Goal: Task Accomplishment & Management: Manage account settings

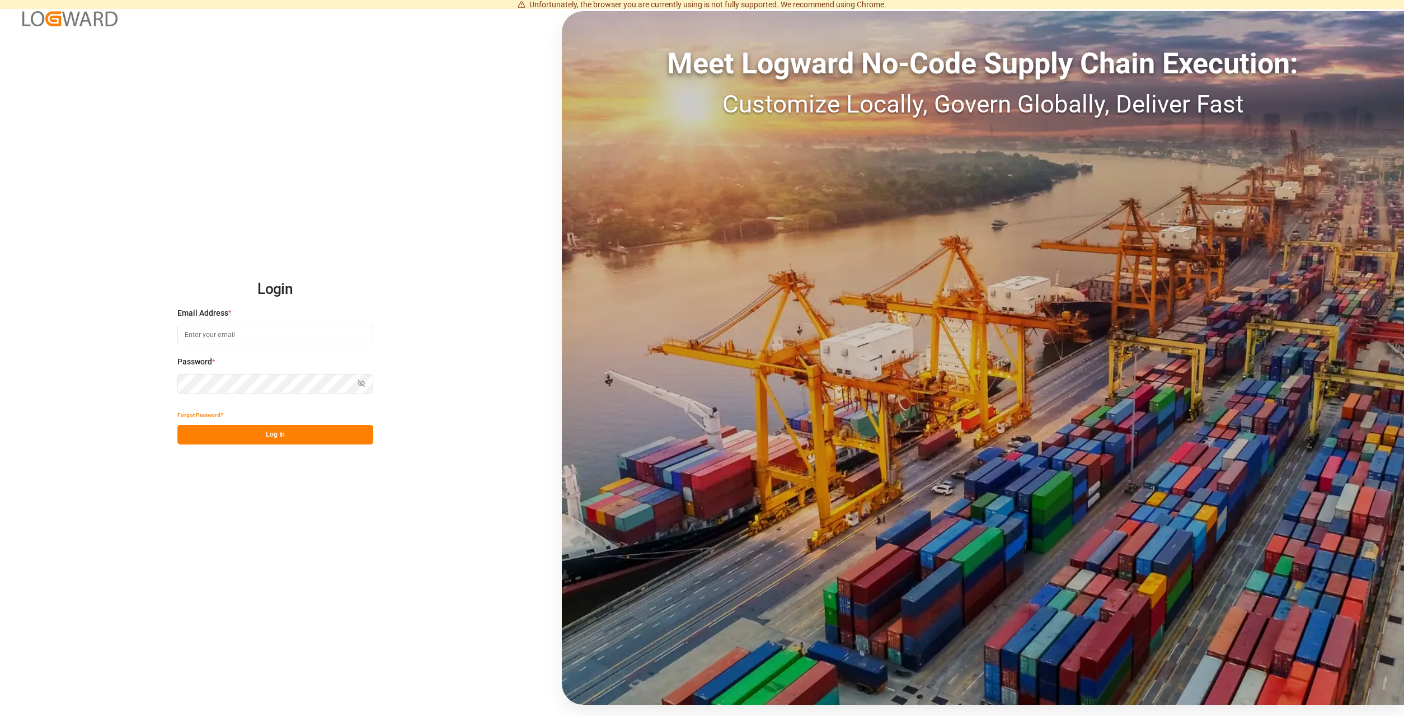
click at [265, 330] on input at bounding box center [275, 335] width 196 height 20
type input "[PERSON_NAME][EMAIL_ADDRESS][DOMAIN_NAME]"
click at [247, 439] on button "Log In" at bounding box center [275, 435] width 196 height 20
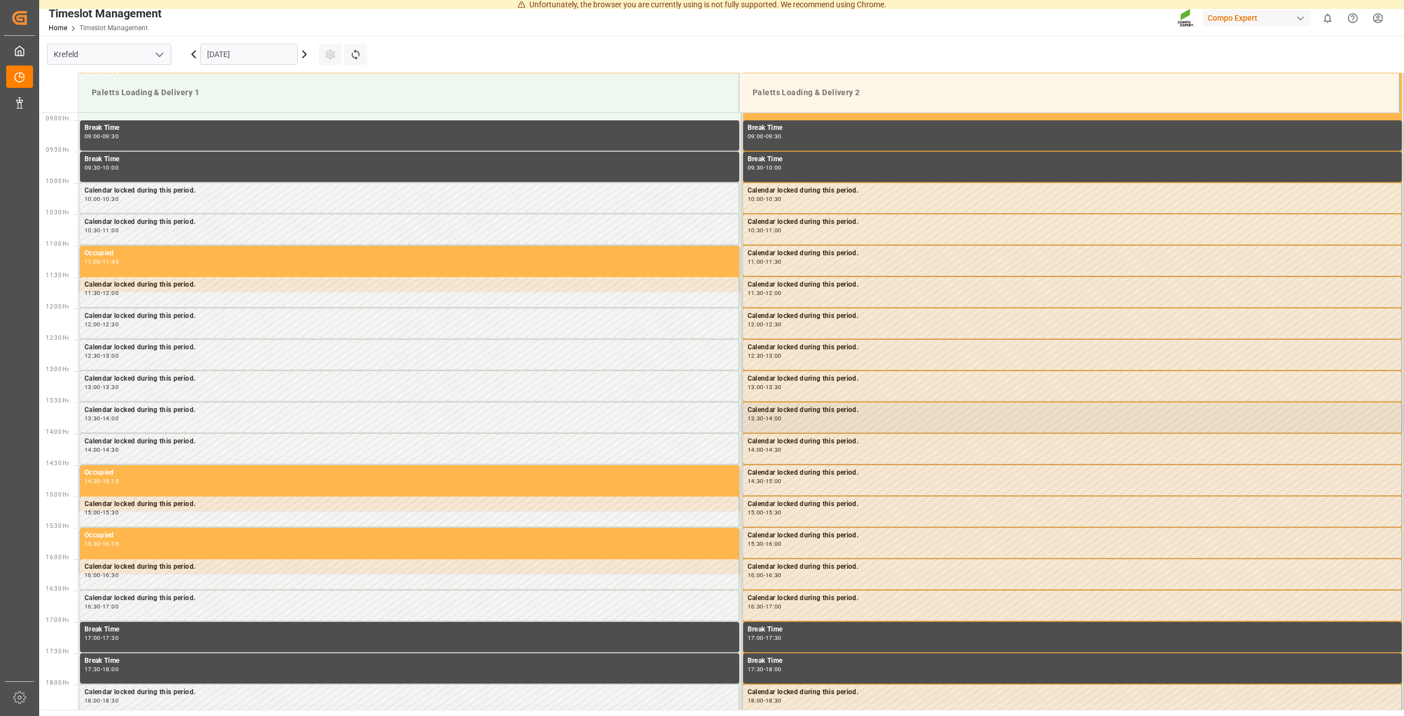
scroll to position [557, 0]
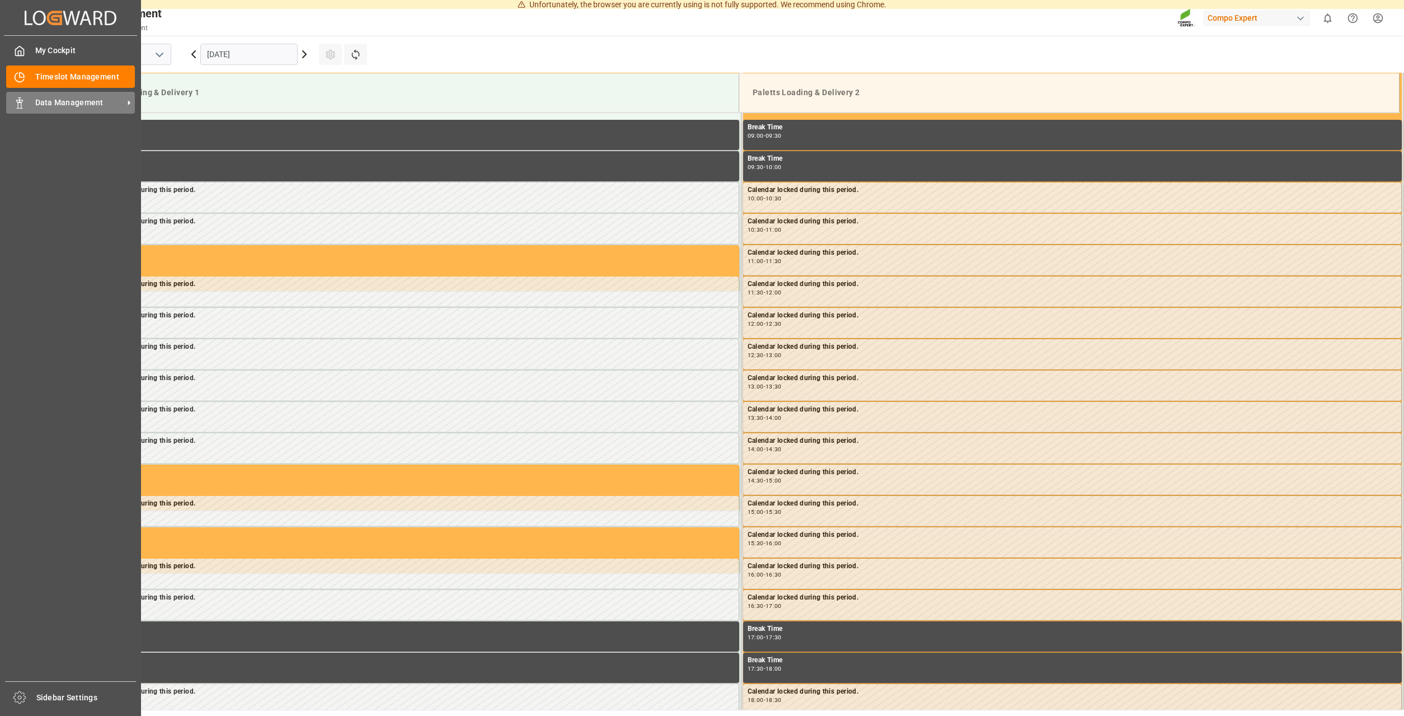
click at [67, 109] on span "Data Management" at bounding box center [79, 103] width 88 height 12
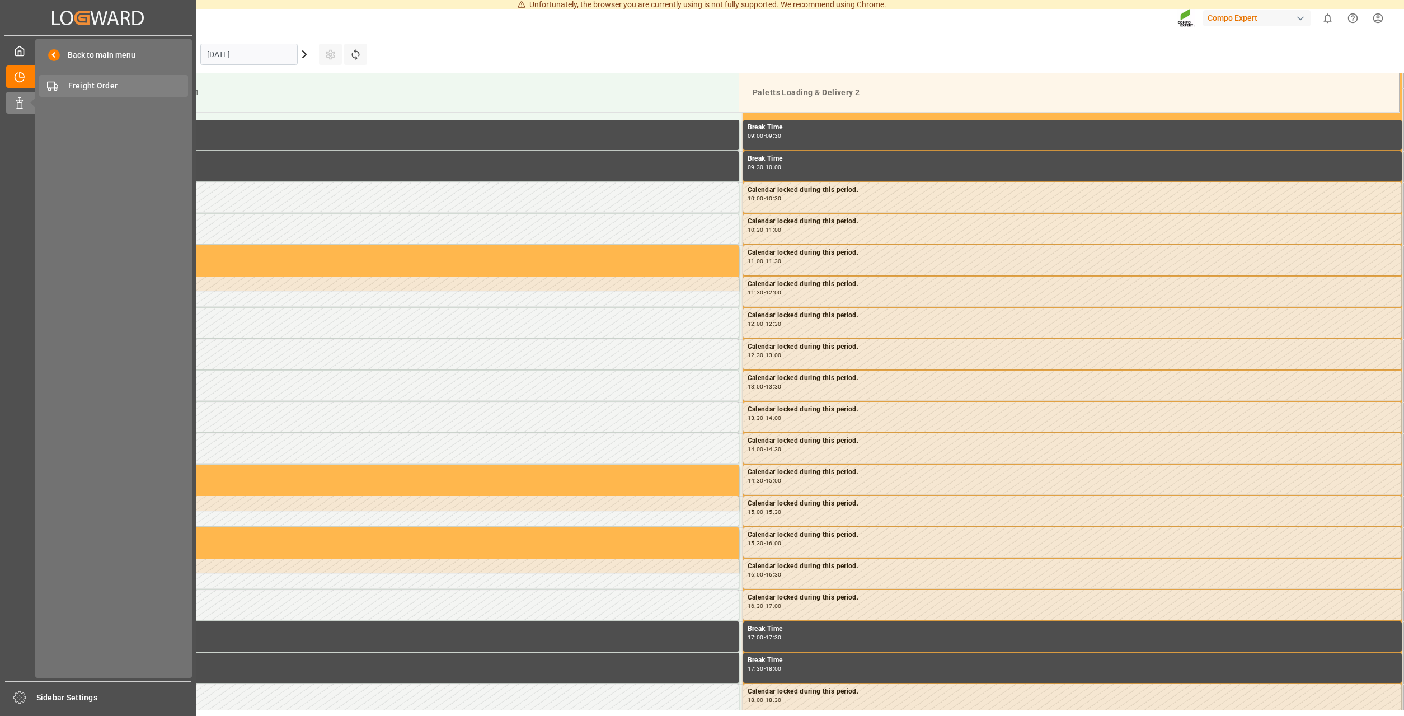
click at [87, 78] on div "Freight Order Freight Order" at bounding box center [113, 86] width 149 height 22
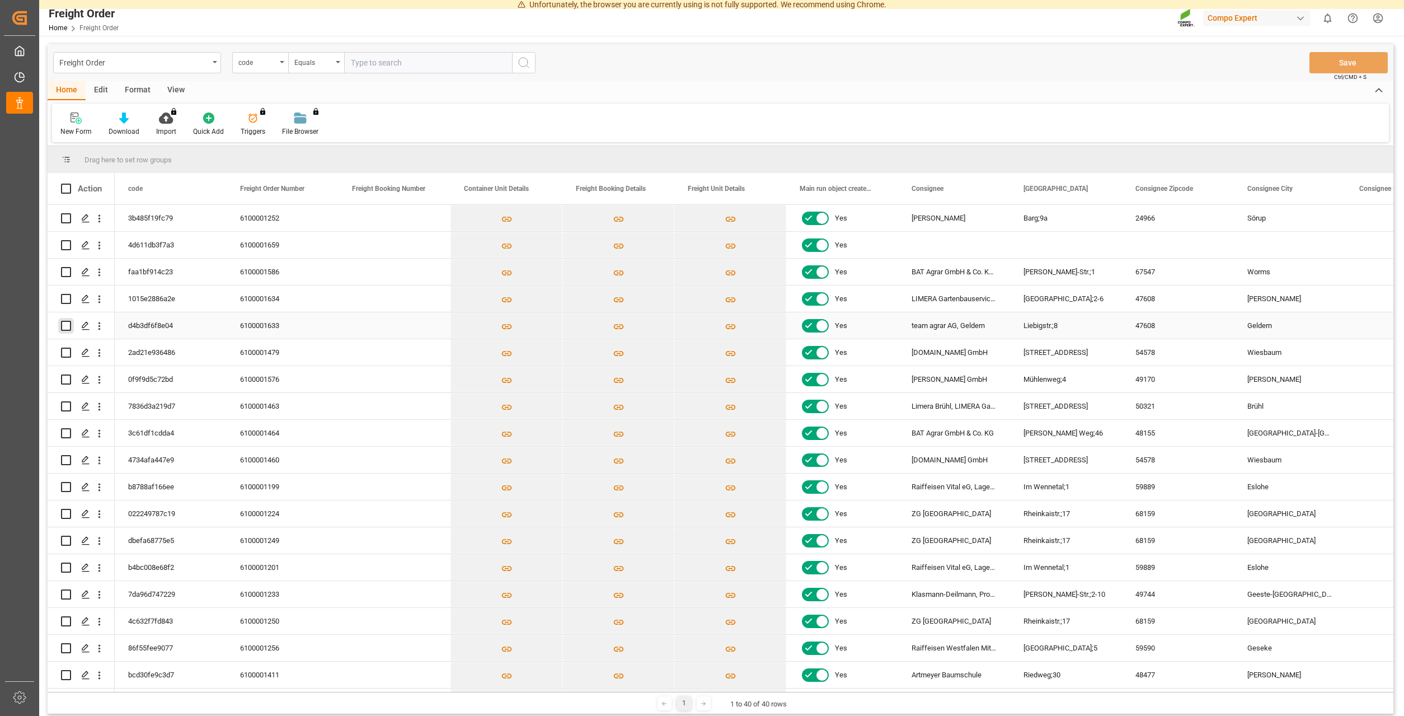
click at [65, 324] on input "Press Space to toggle row selection (unchecked)" at bounding box center [66, 326] width 10 height 10
checkbox input "true"
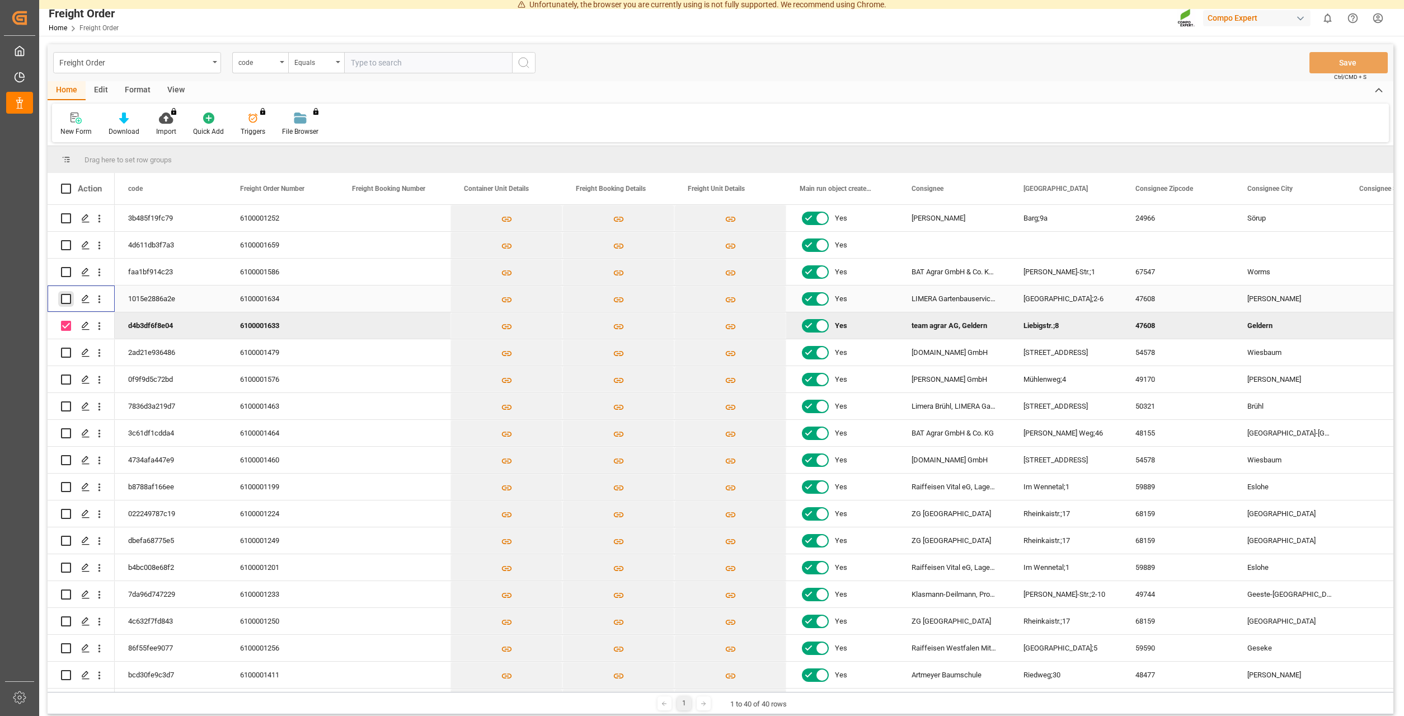
click at [70, 301] on input "Press Space to toggle row selection (unchecked)" at bounding box center [66, 299] width 10 height 10
checkbox input "true"
click at [95, 298] on icon "open menu" at bounding box center [99, 299] width 12 height 12
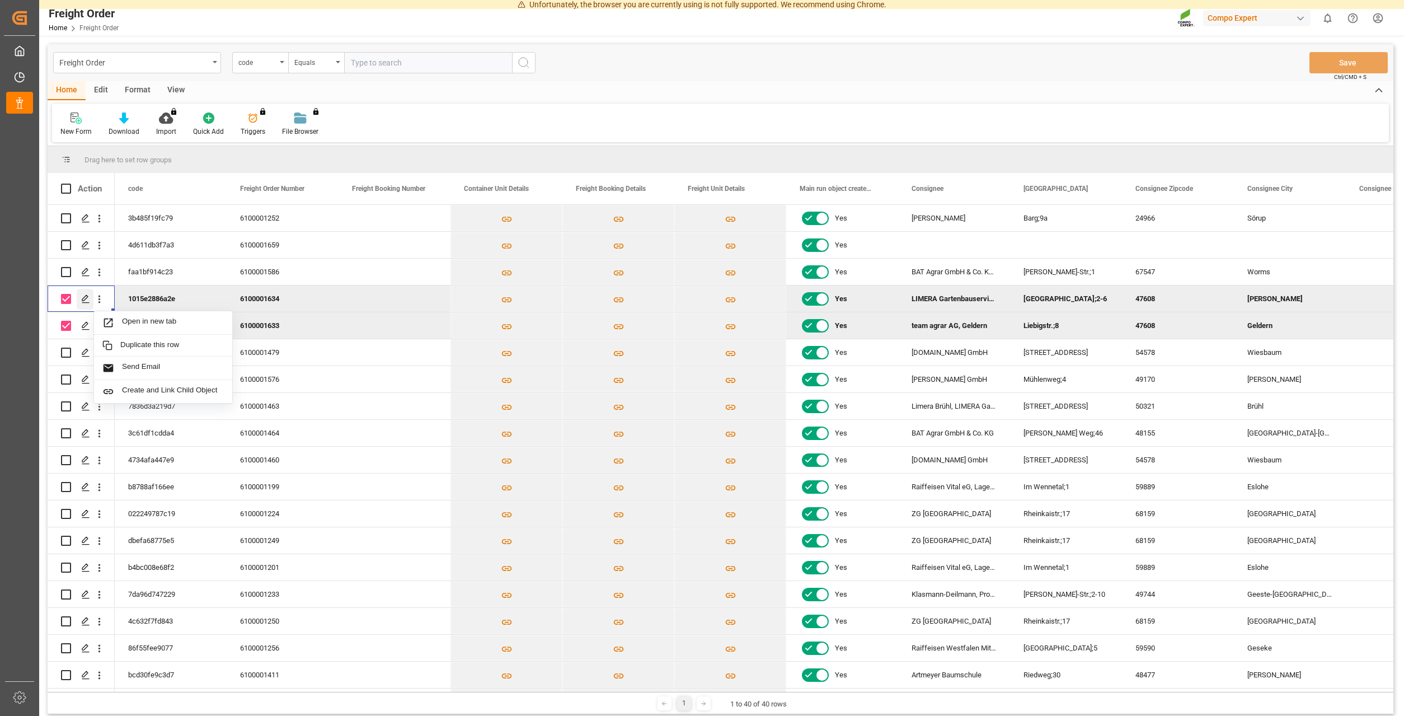
click at [85, 299] on icon "Press SPACE to deselect this row." at bounding box center [85, 298] width 9 height 9
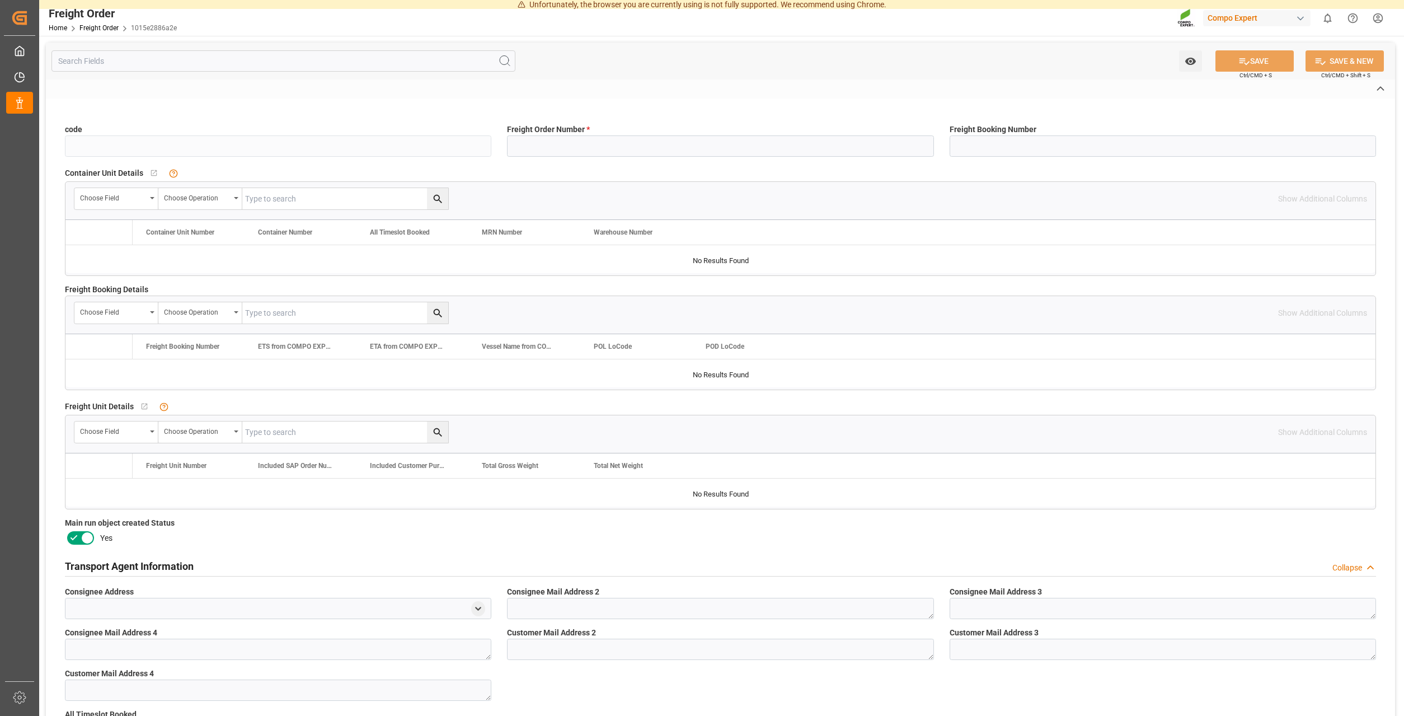
type input "1015e2886a2e"
type input "6100001634"
type input "No"
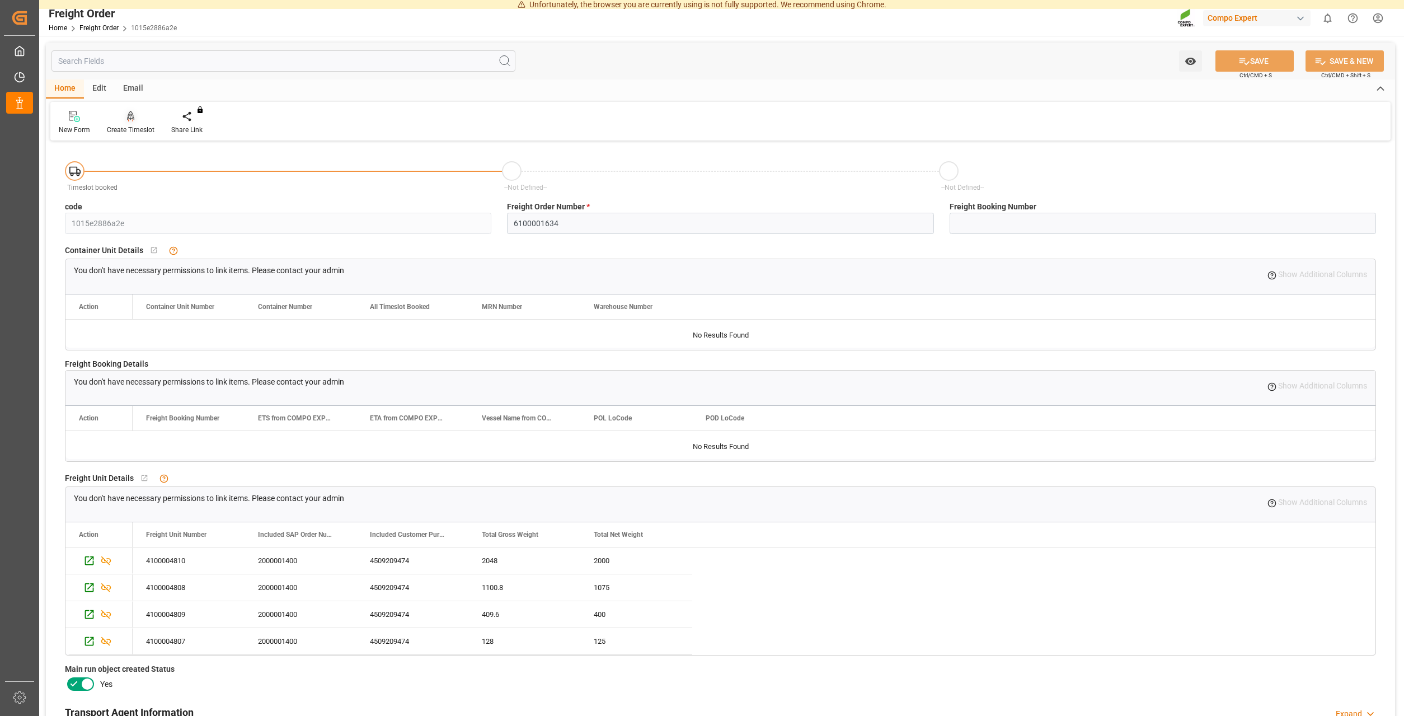
click at [128, 117] on icon at bounding box center [131, 116] width 8 height 11
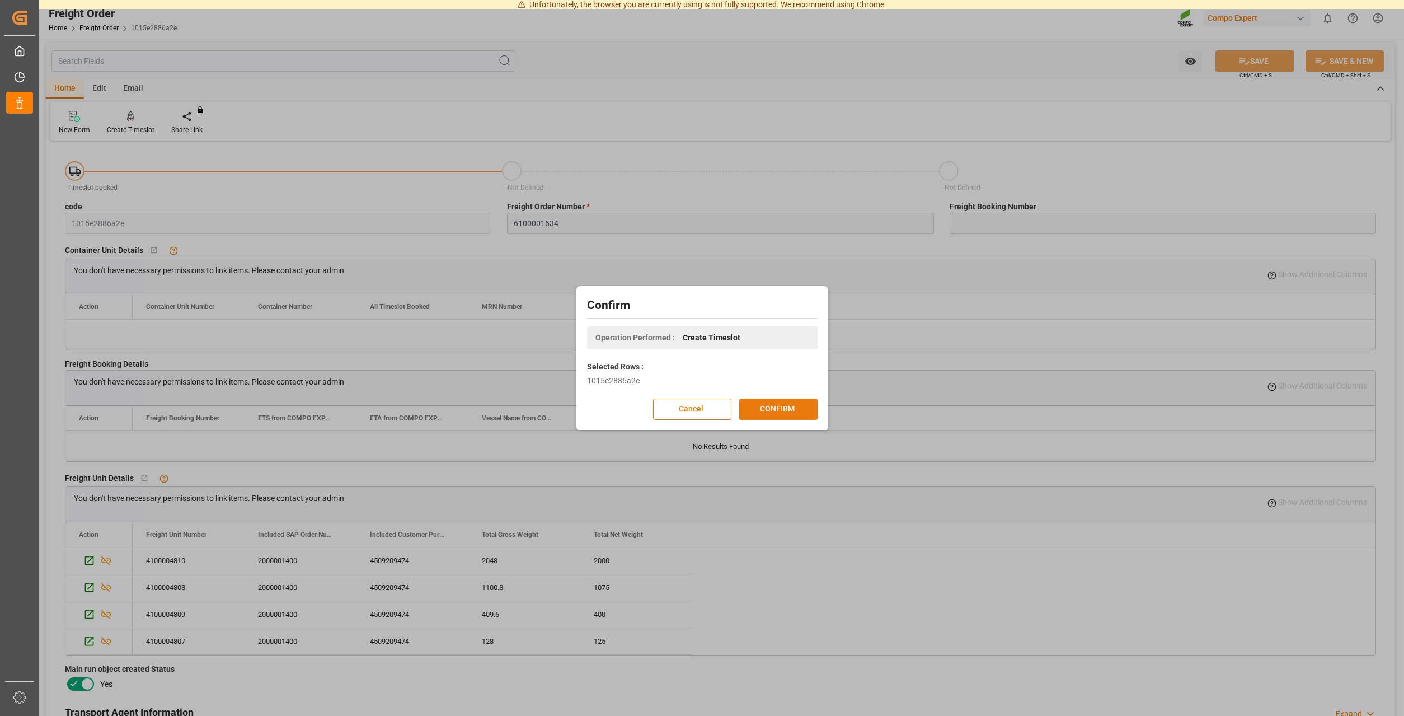
click at [779, 411] on button "CONFIRM" at bounding box center [778, 408] width 78 height 21
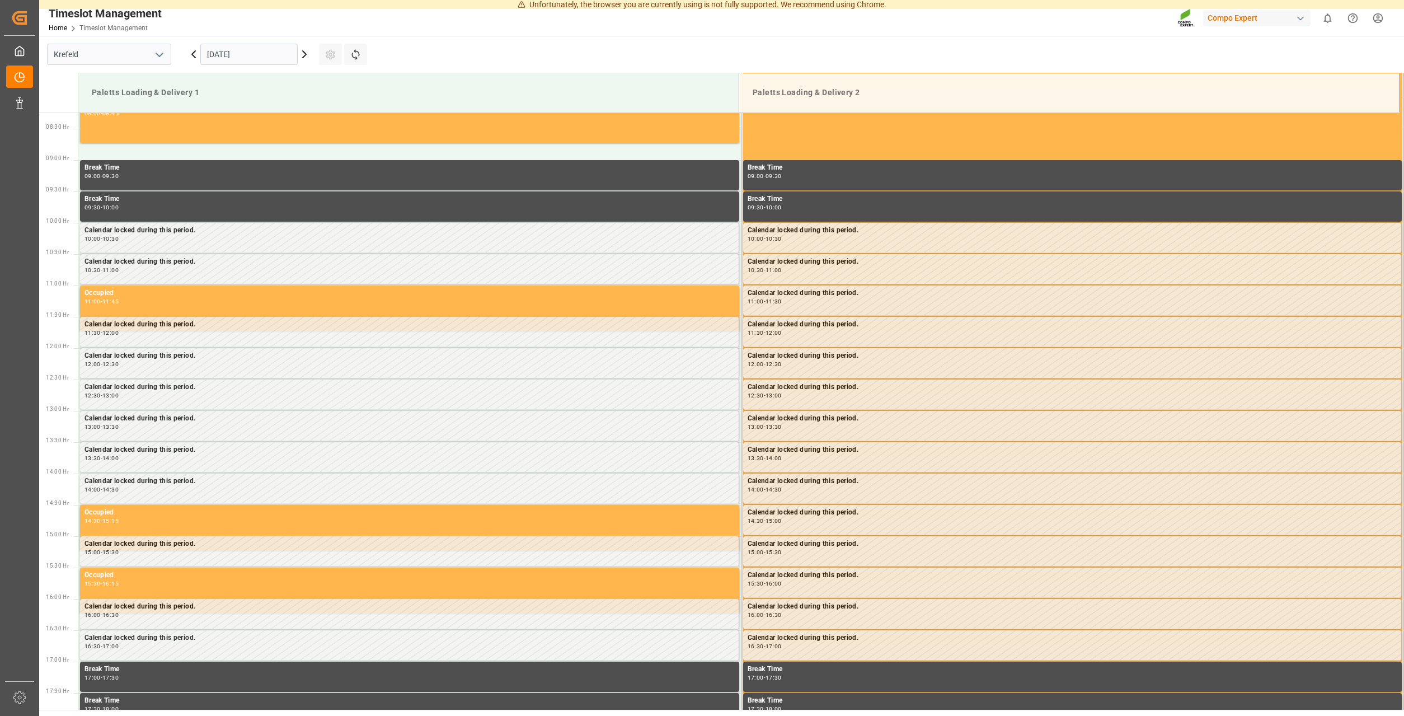
scroll to position [518, 0]
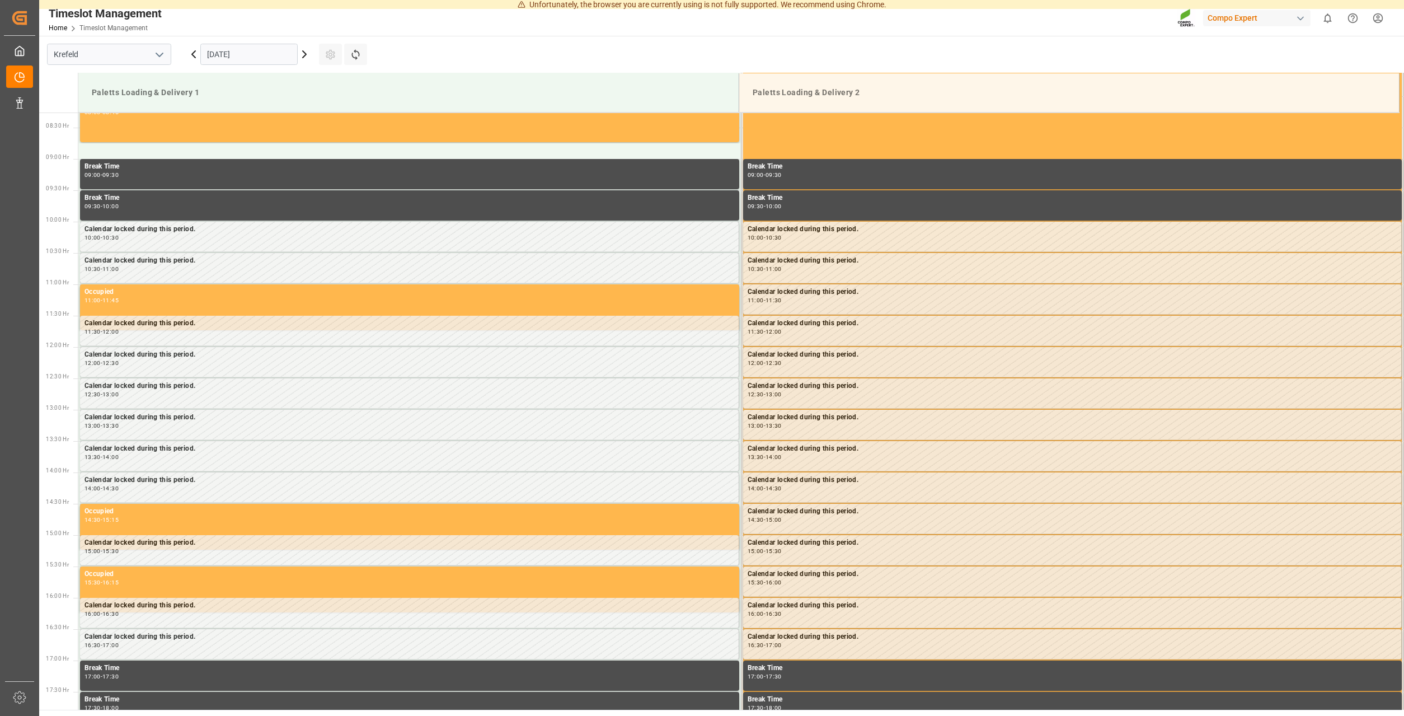
click at [308, 55] on icon at bounding box center [304, 54] width 13 height 13
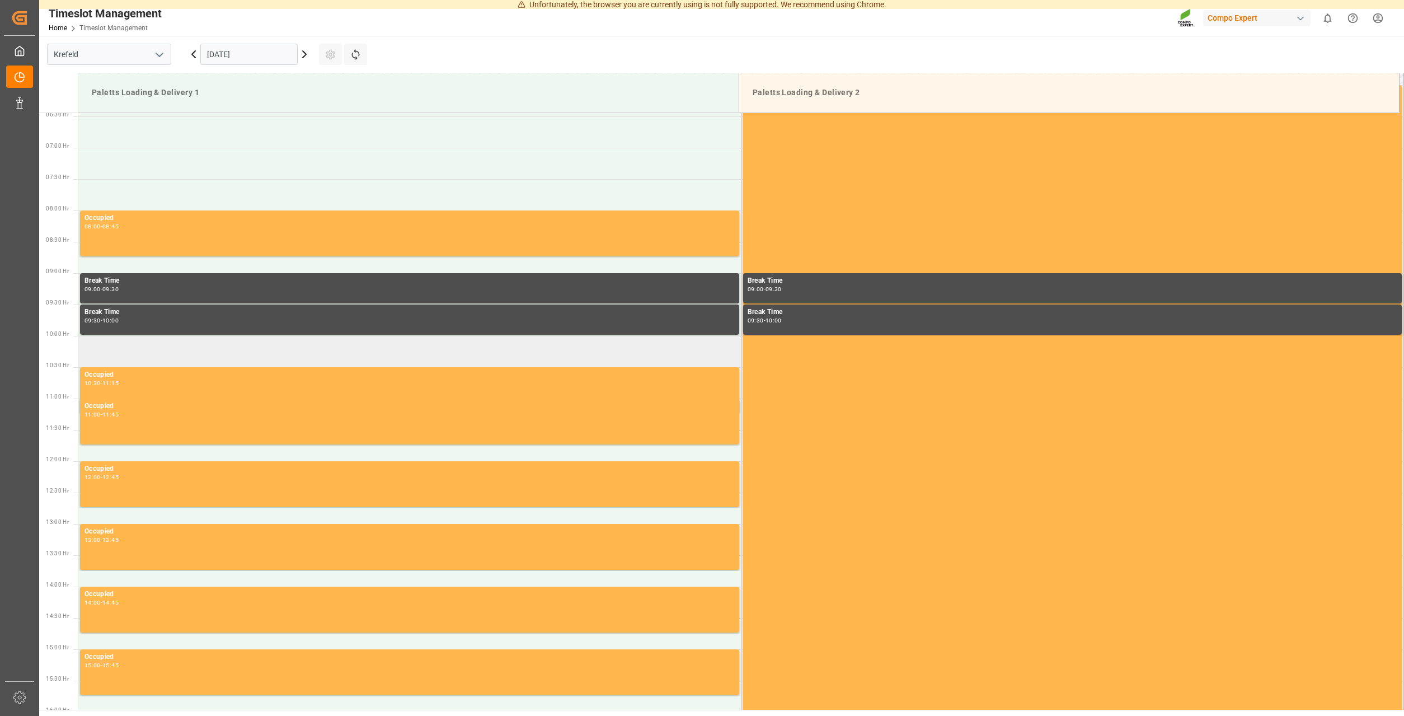
scroll to position [346, 0]
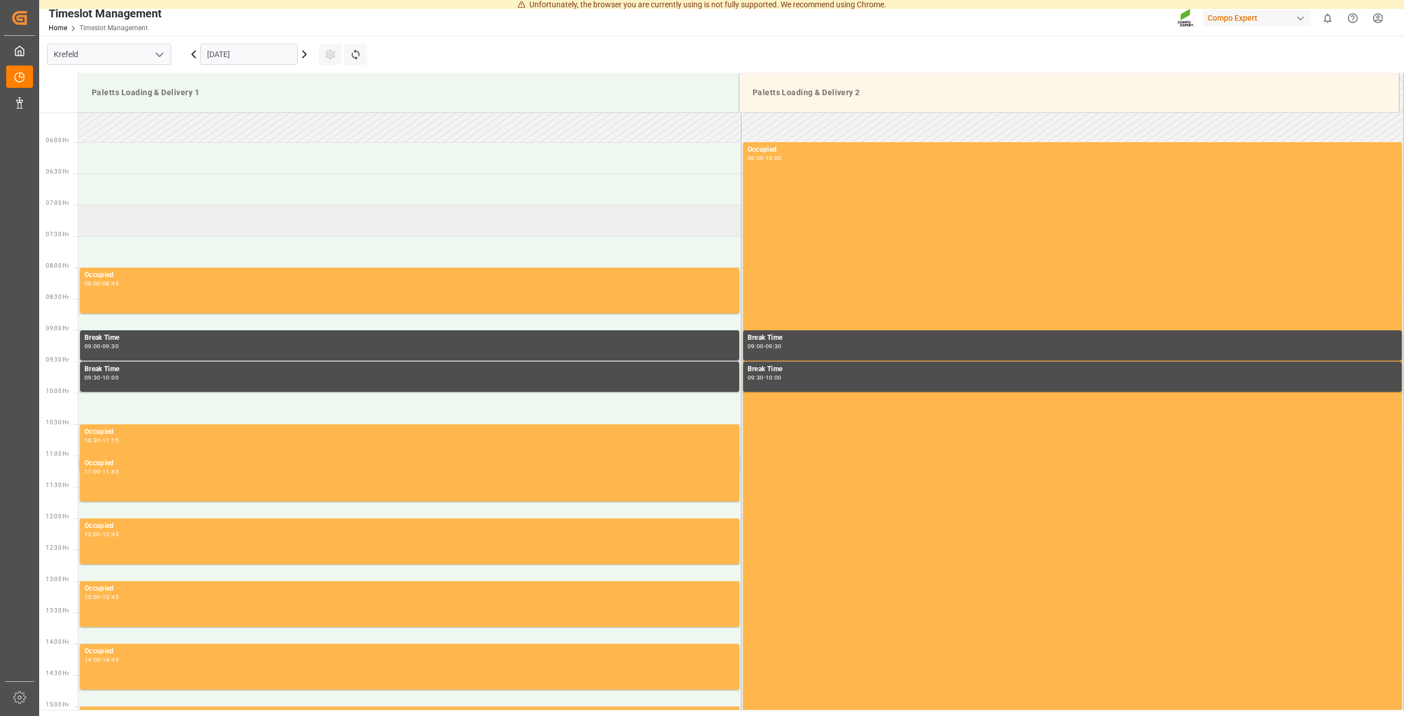
click at [186, 217] on td at bounding box center [409, 220] width 663 height 31
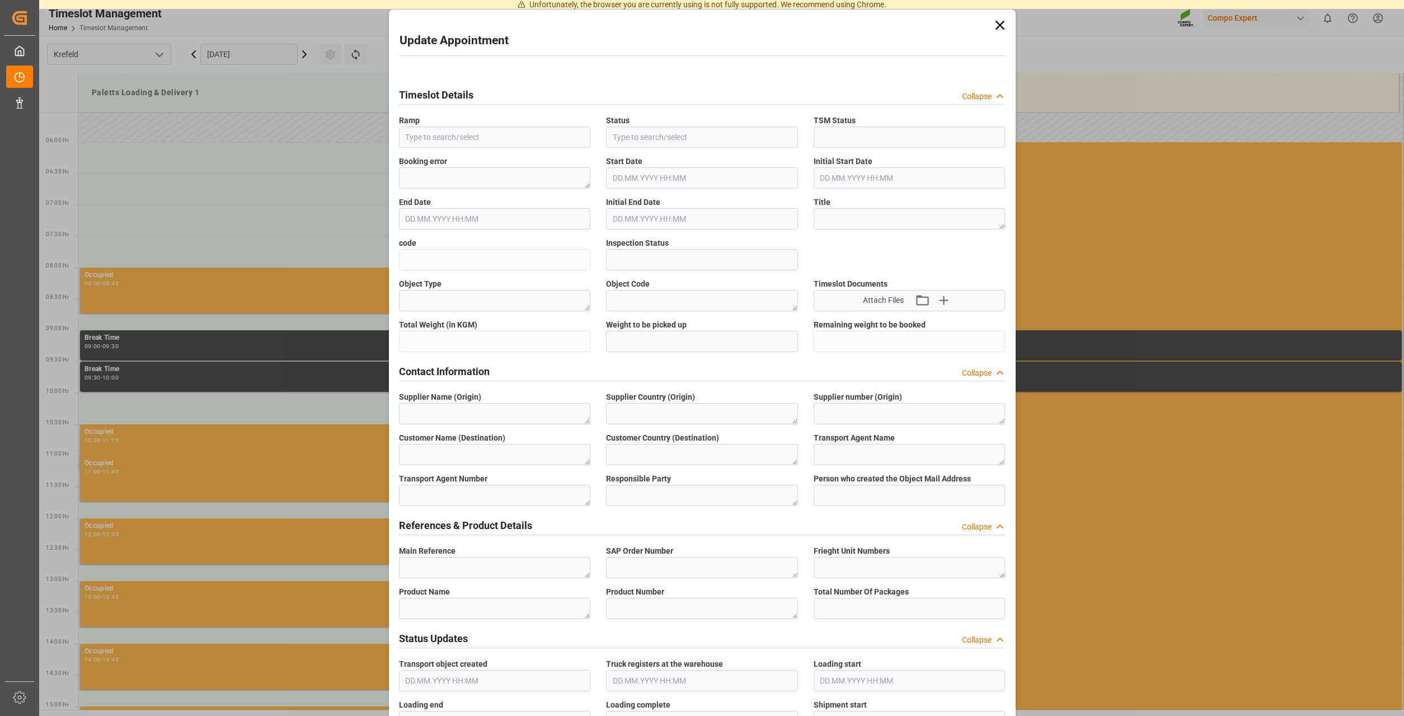
type input "Paletts Loading & Delivery 1"
type input "Transport object created"
type input "Booked"
type input "48167b558c42"
type input "Open"
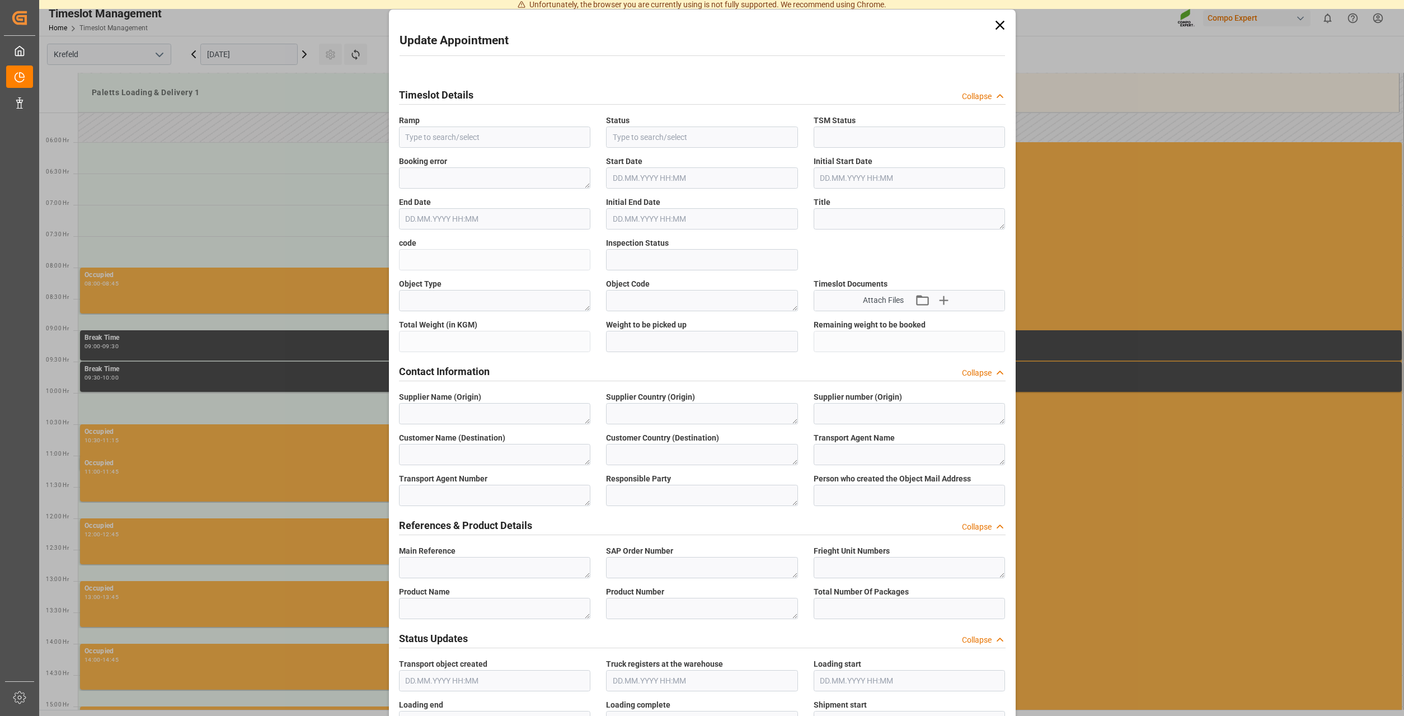
type textarea "Main-Run"
type input "3686.4"
type textarea "SP_EWM"
type textarea "LIMERA Gartenbauservice GmbH & Co."
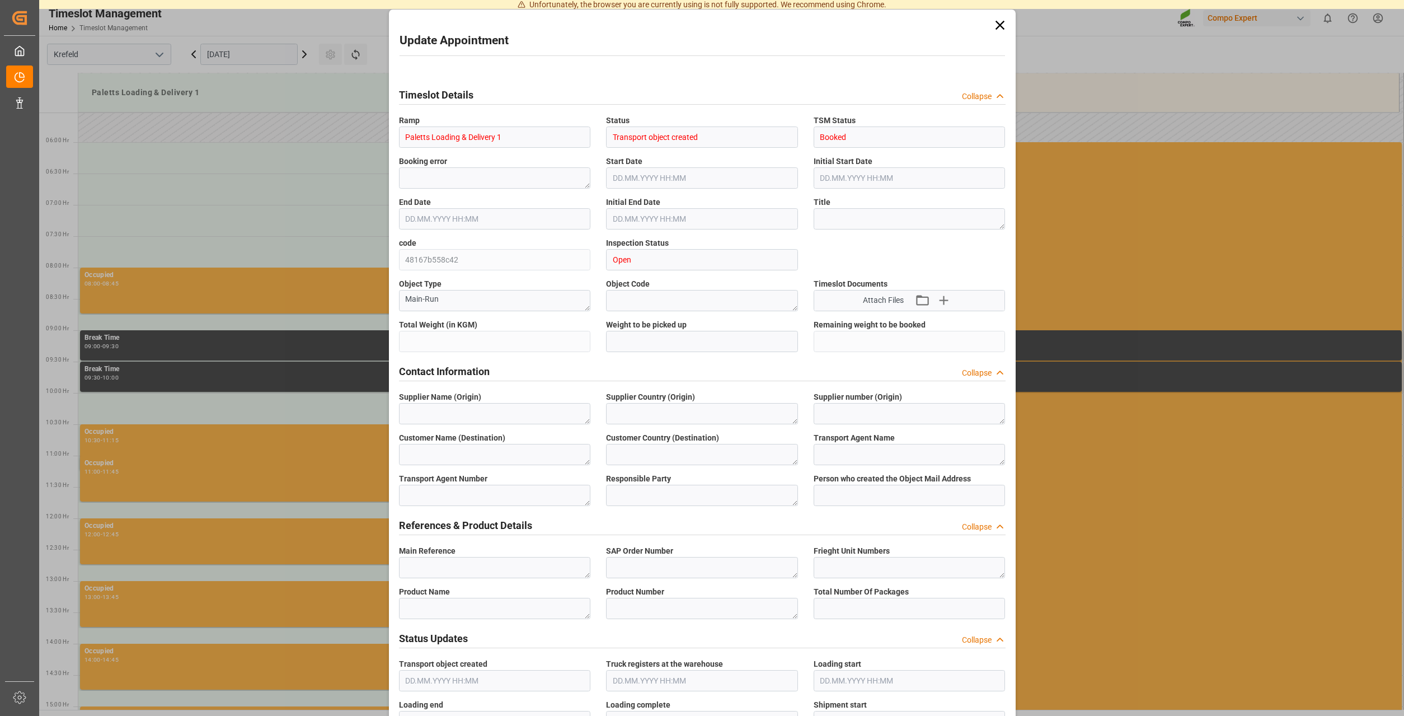
type textarea "DE"
type textarea "EV Cargo GmbH"
type textarea "6607625"
type textarea "Logistics Service Provider"
type input "Thorsten.Meier@compo-expert.com"
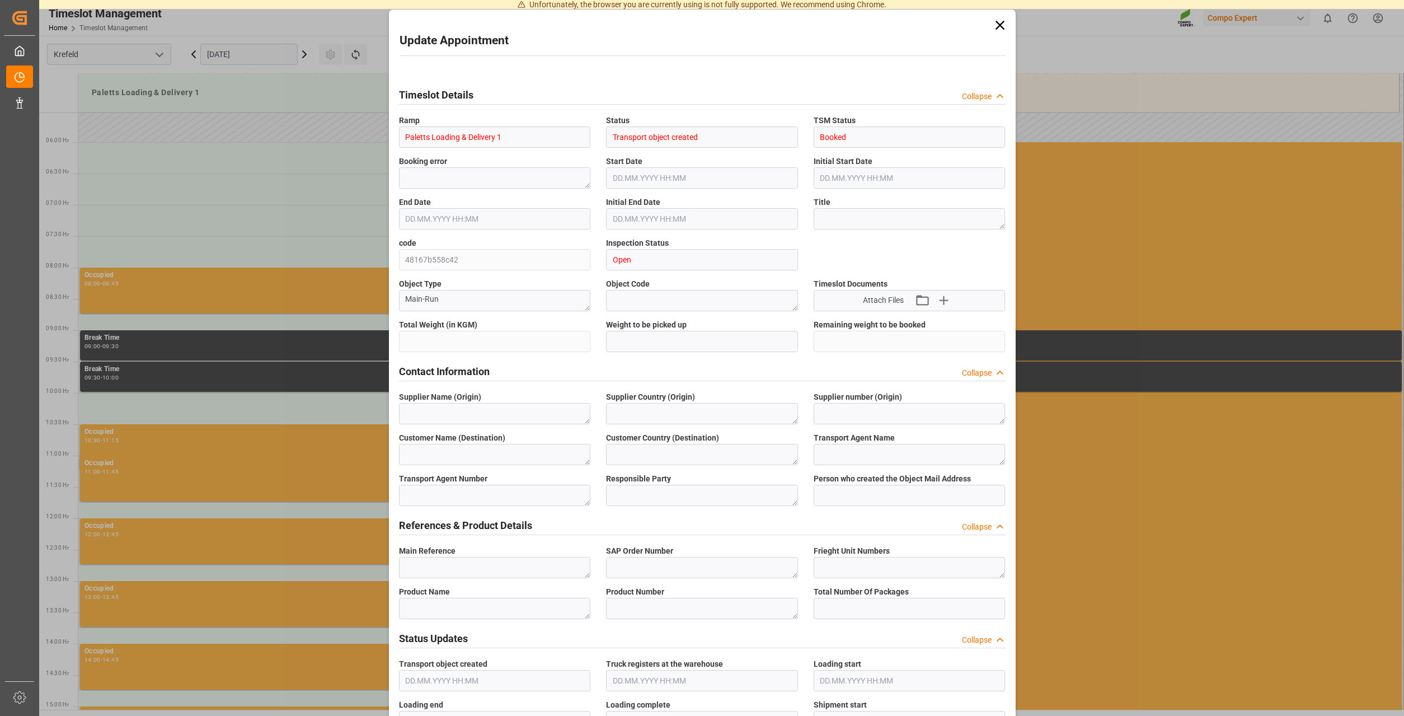
type textarea "6100001634"
type textarea "2000001400"
type textarea "4100004810;4100004808;4100004809;4100004807"
type textarea "HAK Soft Elite 24-6-12 25kg (x48) GENHAK Soft 11-11-30 25kg(x48) GEN"
type textarea "42802020044278802004"
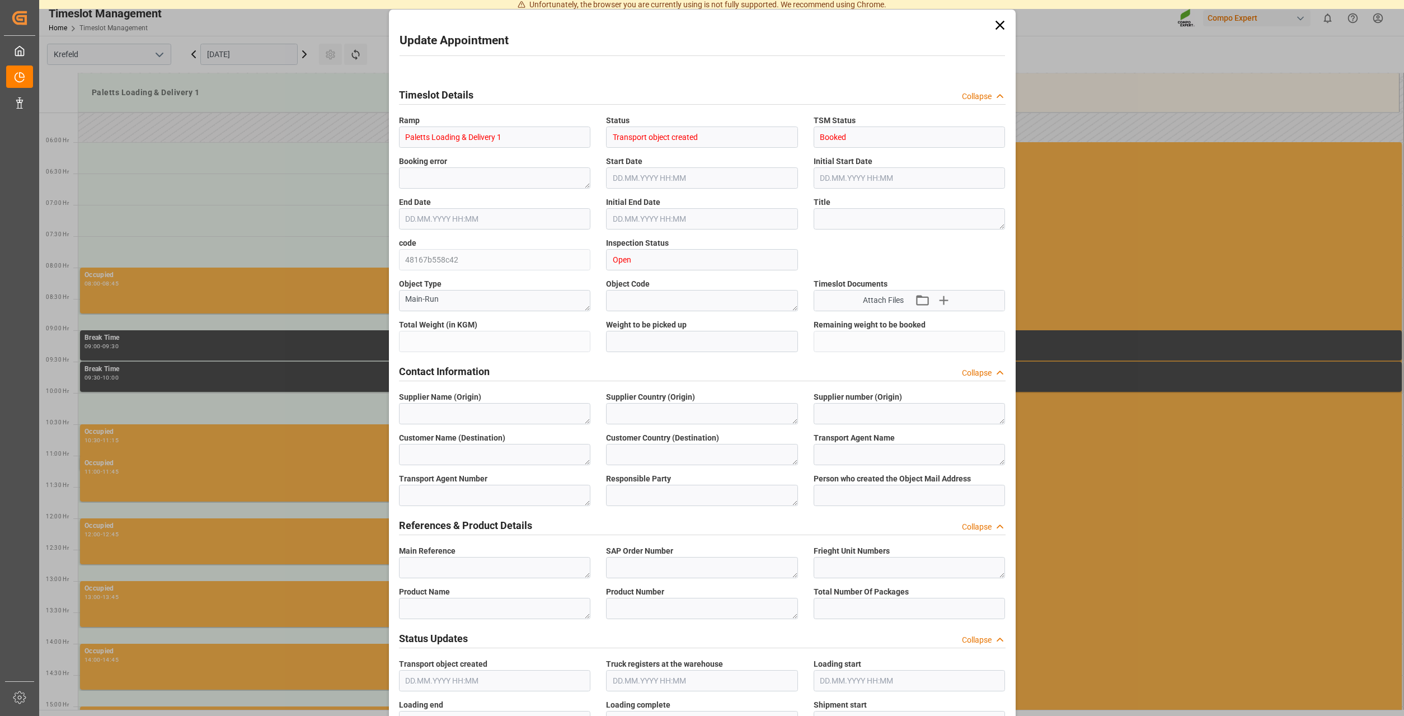
type input "0"
type textarea "Z100"
type textarea "3200"
type input "6100001634"
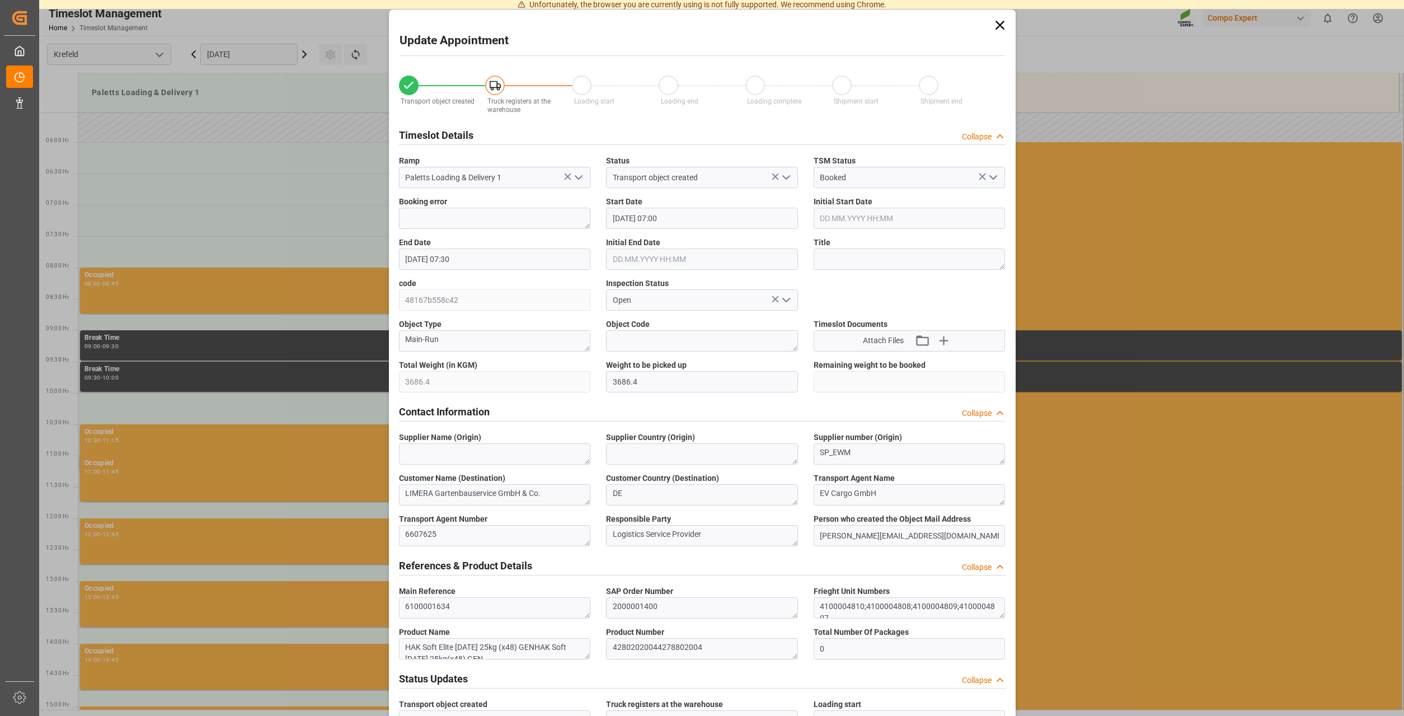
type input "05.09.2025 07:00"
type input "05.09.2025 07:30"
type input "02.09.2025 14:57"
type input "04.09.2025 08:21"
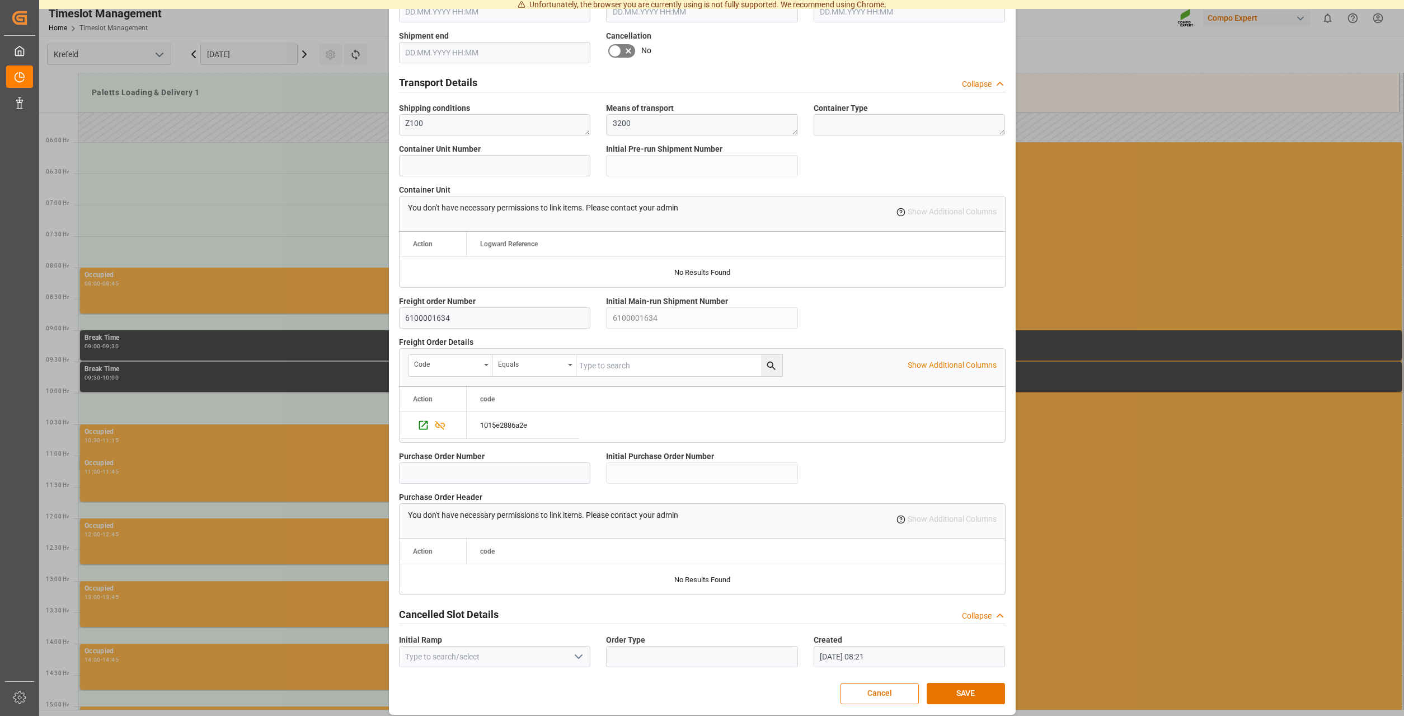
scroll to position [758, 0]
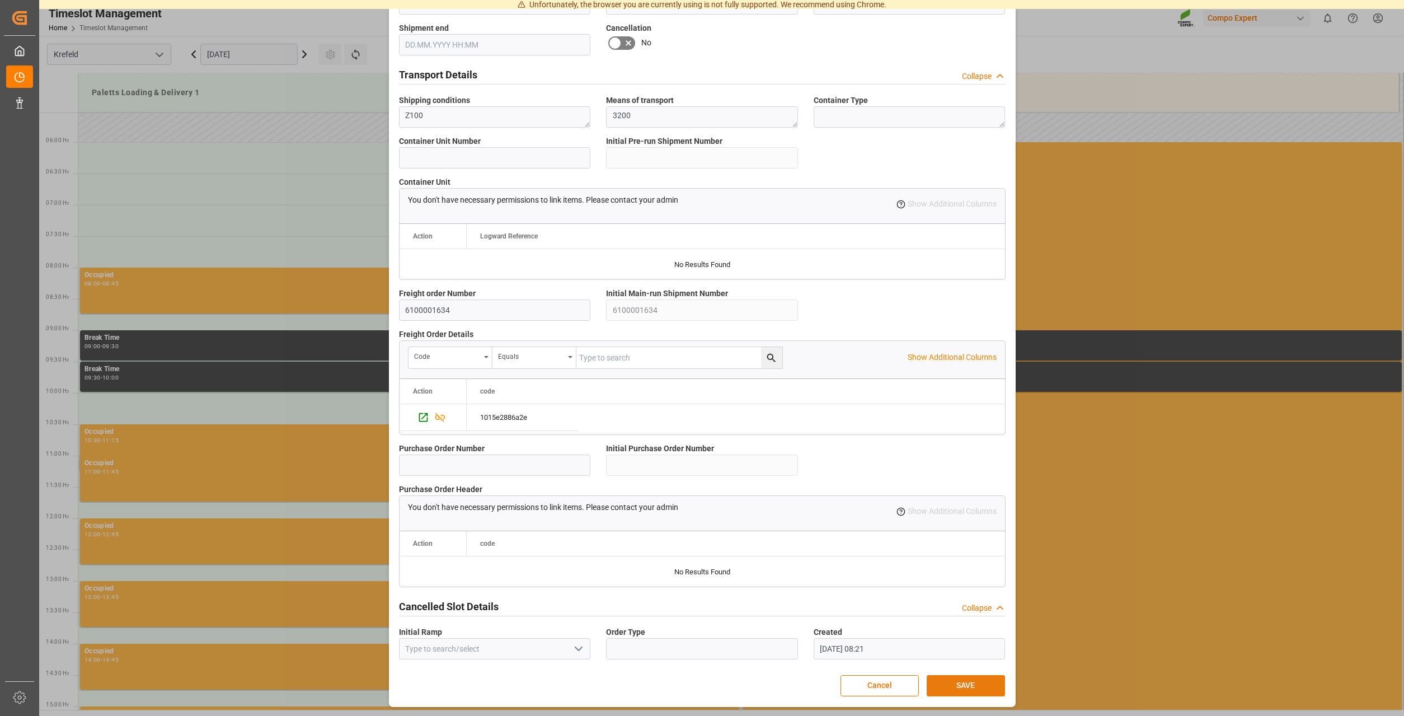
click at [944, 682] on button "SAVE" at bounding box center [966, 685] width 78 height 21
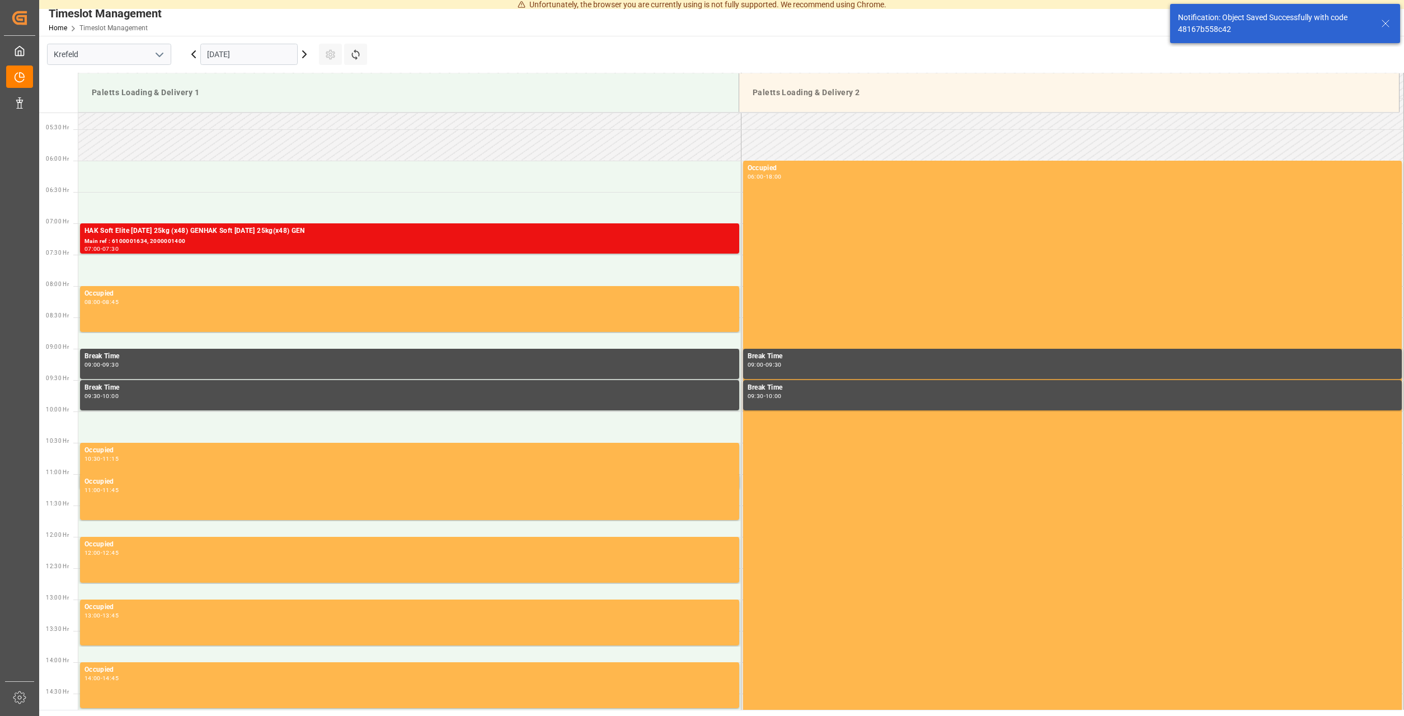
scroll to position [330, 0]
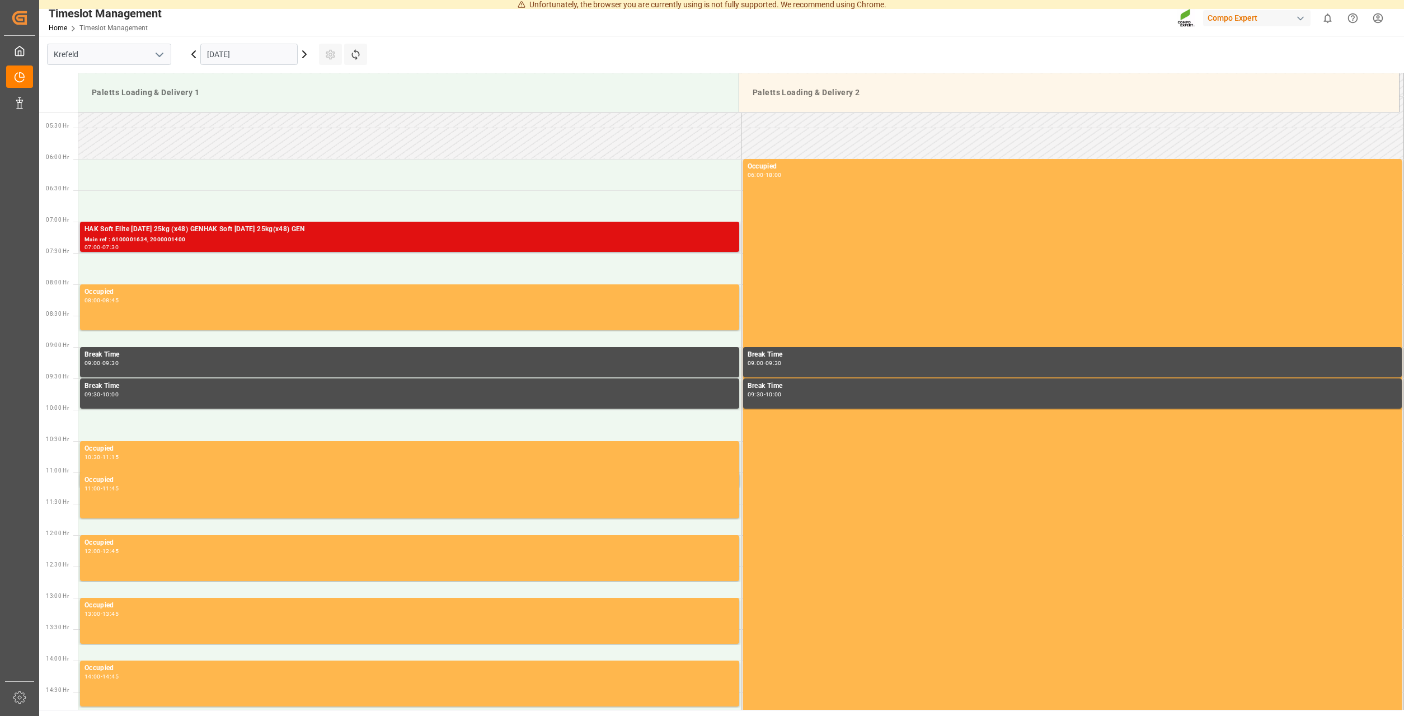
click at [180, 249] on div "07:00 - 07:30" at bounding box center [410, 248] width 650 height 6
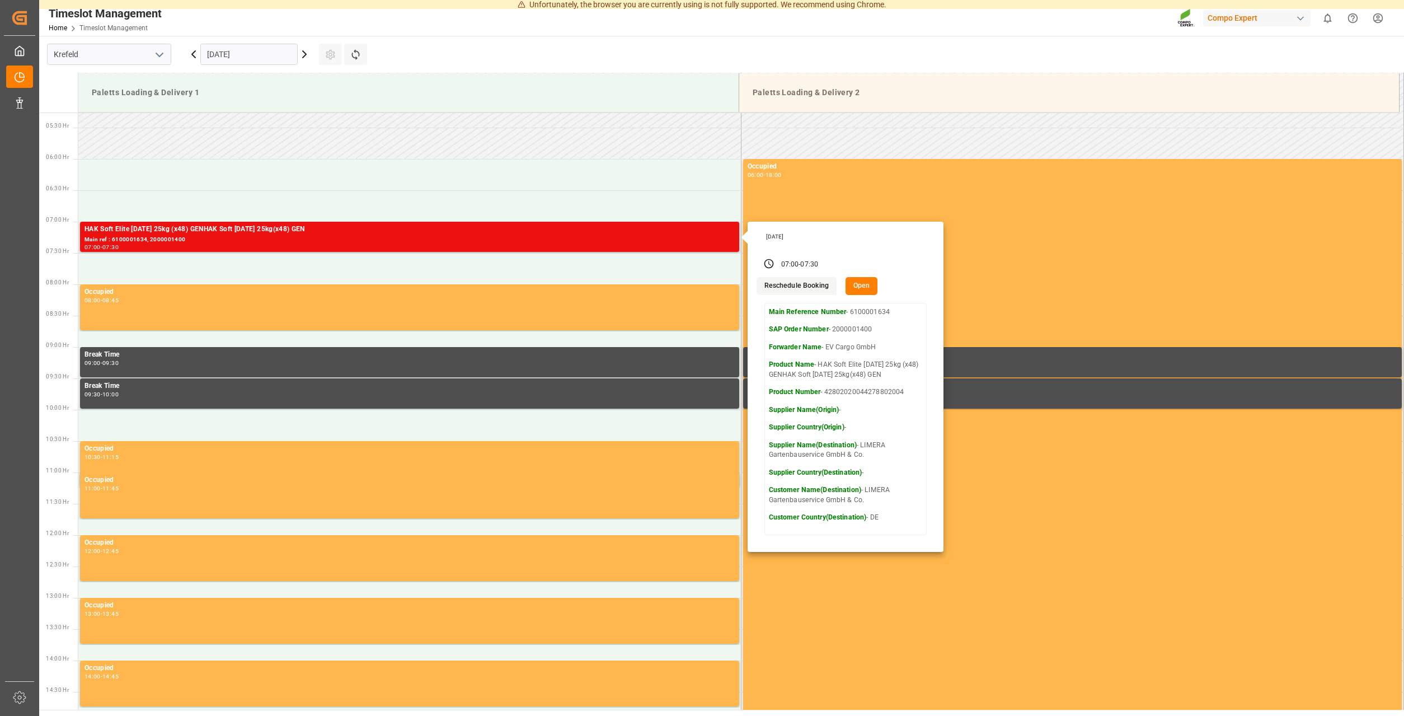
click at [800, 283] on button "Reschedule Booking" at bounding box center [797, 286] width 80 height 18
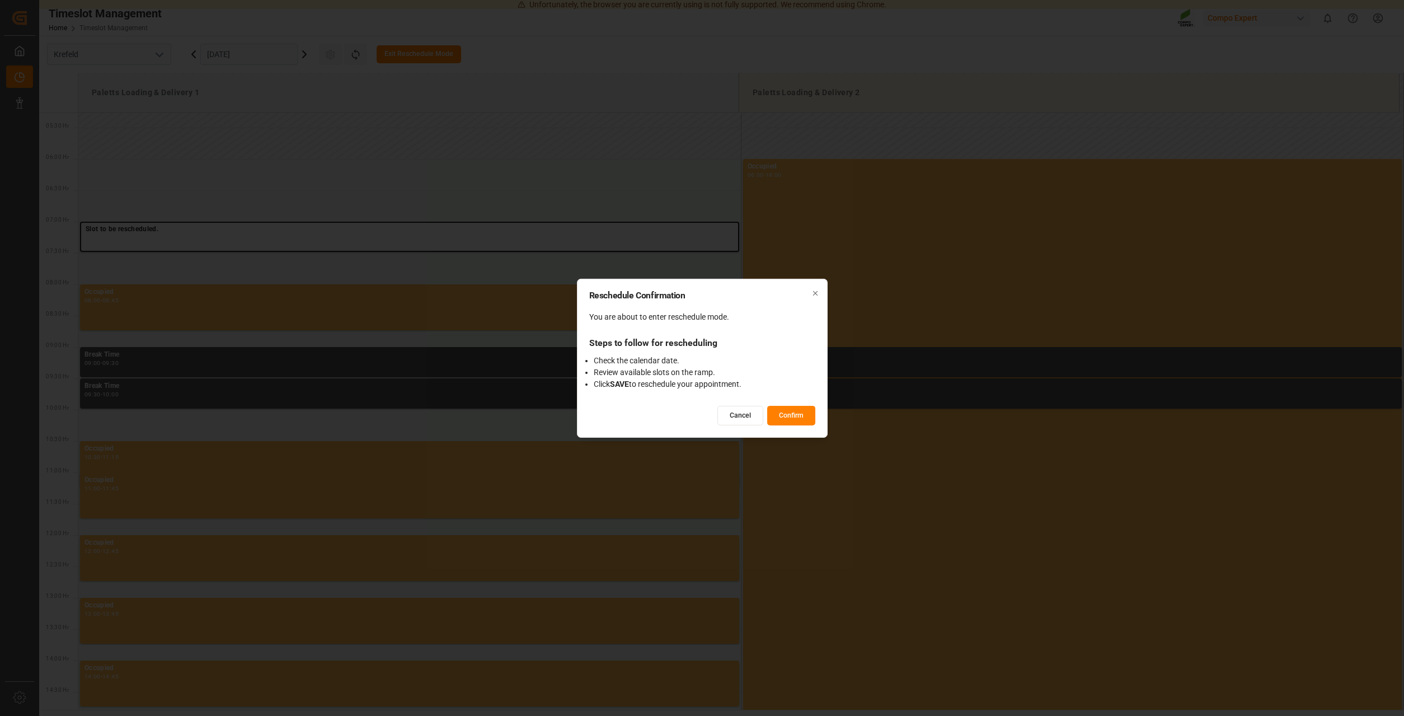
click at [789, 415] on button "Confirm" at bounding box center [791, 416] width 48 height 20
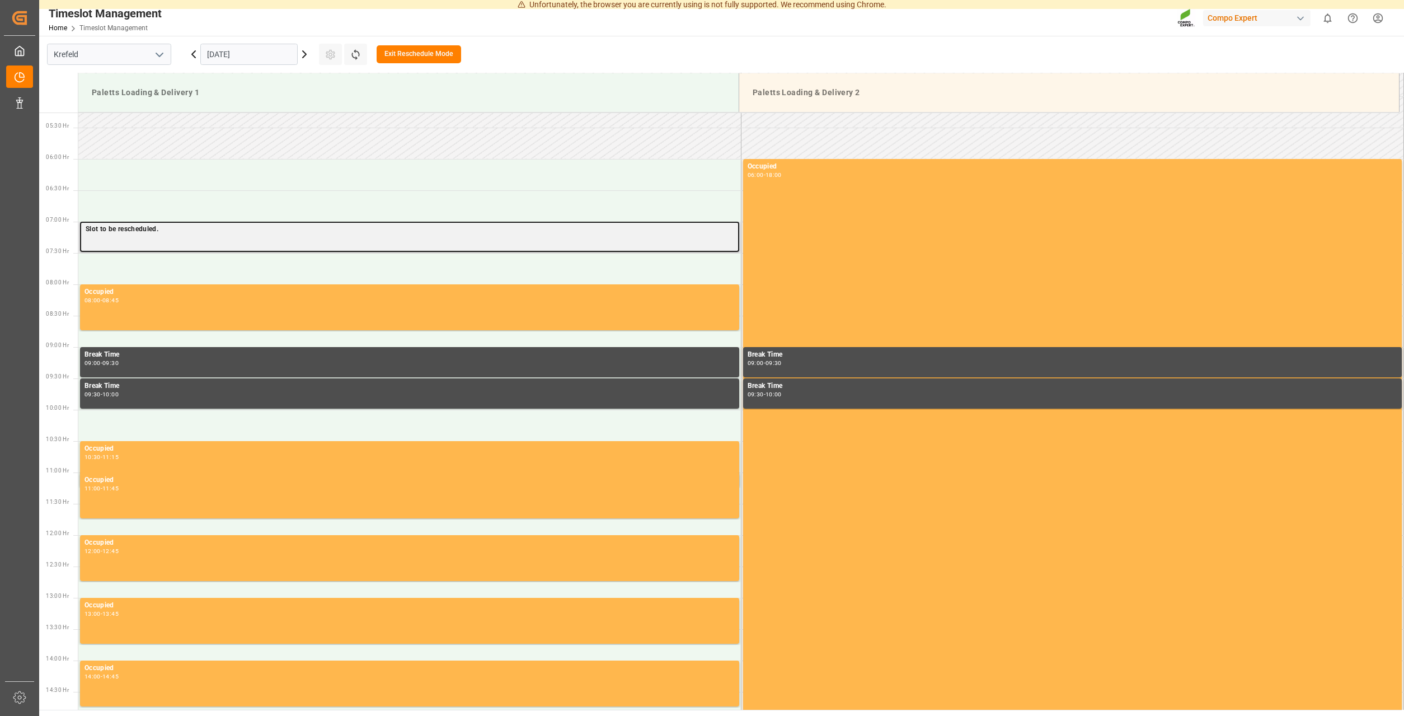
drag, startPoint x: 272, startPoint y: 246, endPoint x: 259, endPoint y: 282, distance: 38.6
click at [259, 253] on div "Slot to be rescheduled." at bounding box center [409, 237] width 663 height 31
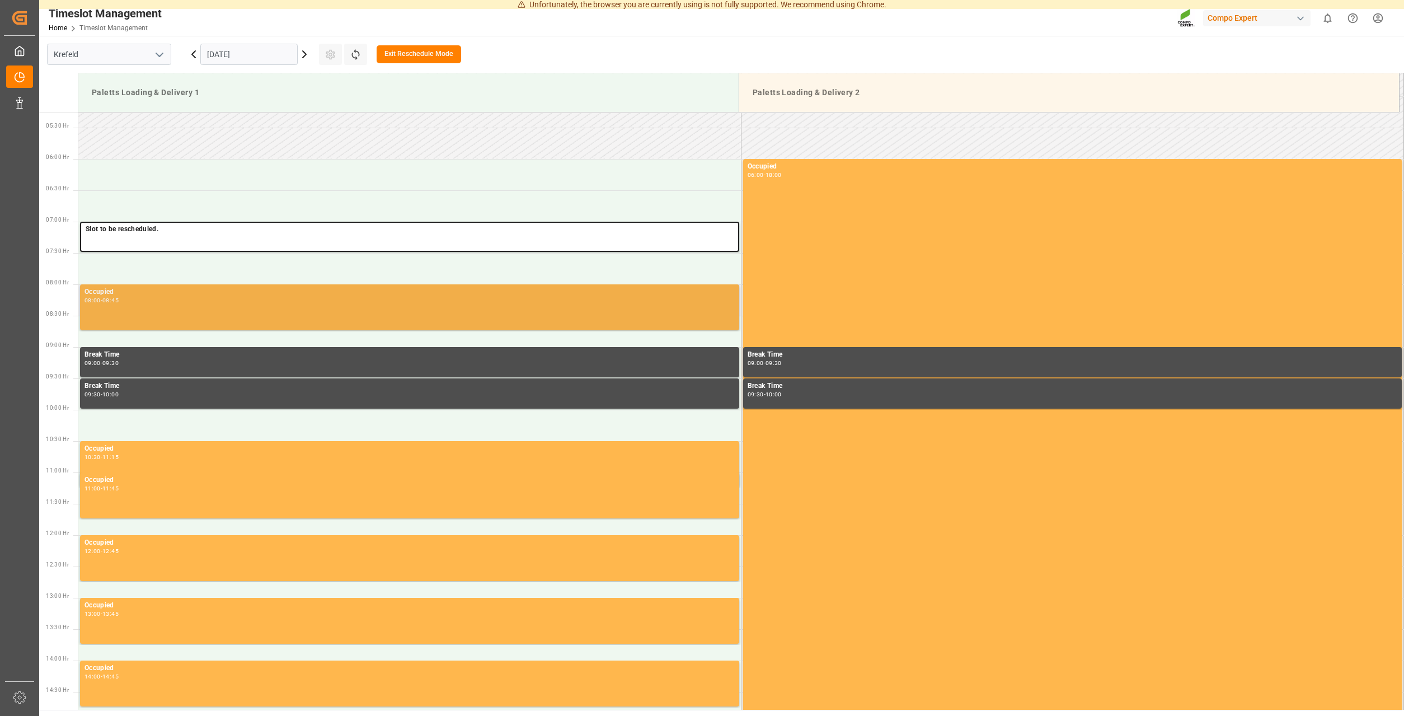
drag, startPoint x: 203, startPoint y: 239, endPoint x: 188, endPoint y: 287, distance: 49.9
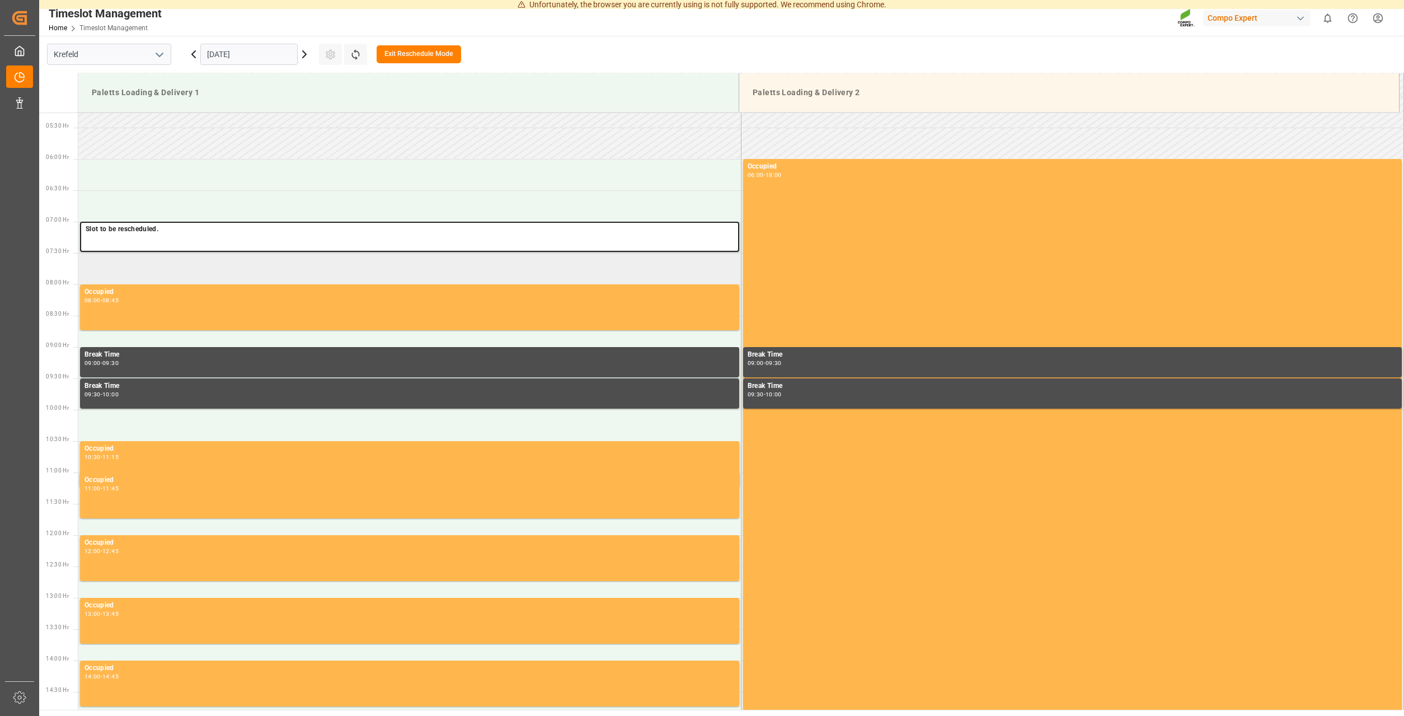
click at [182, 266] on td at bounding box center [409, 268] width 663 height 31
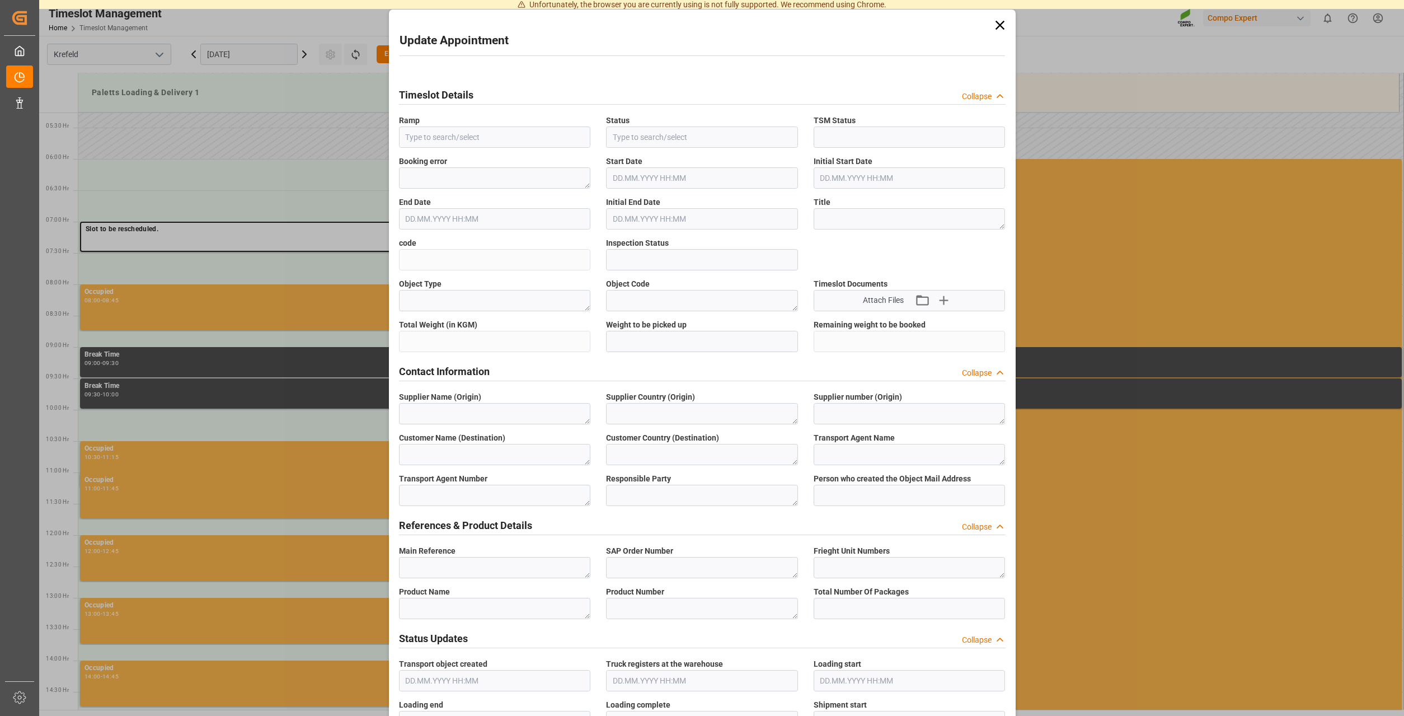
type input "Paletts Loading & Delivery 1"
type input "Transport object created"
type input "Booked"
type input "48167b558c42"
type input "Open"
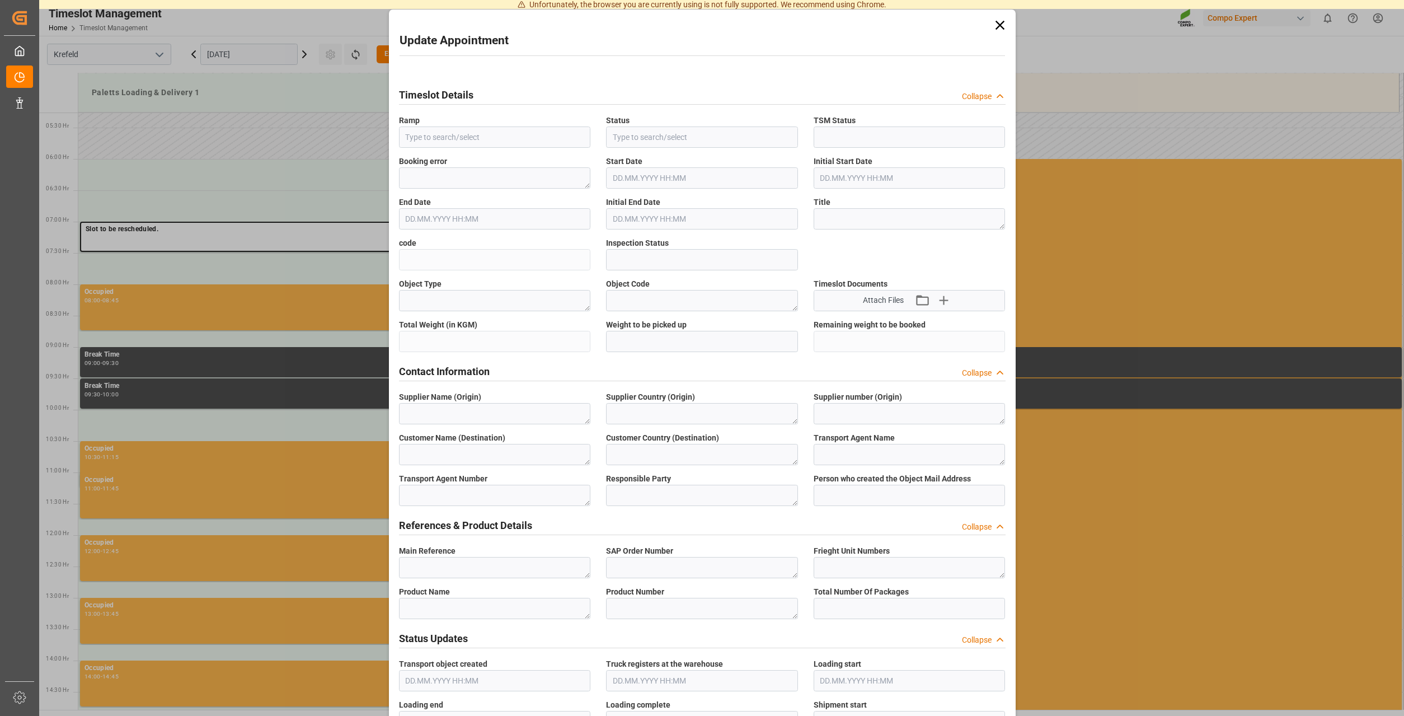
type textarea "Main-Run"
type input "3686.4"
type textarea "SP_EWM"
type textarea "LIMERA Gartenbauservice GmbH & Co."
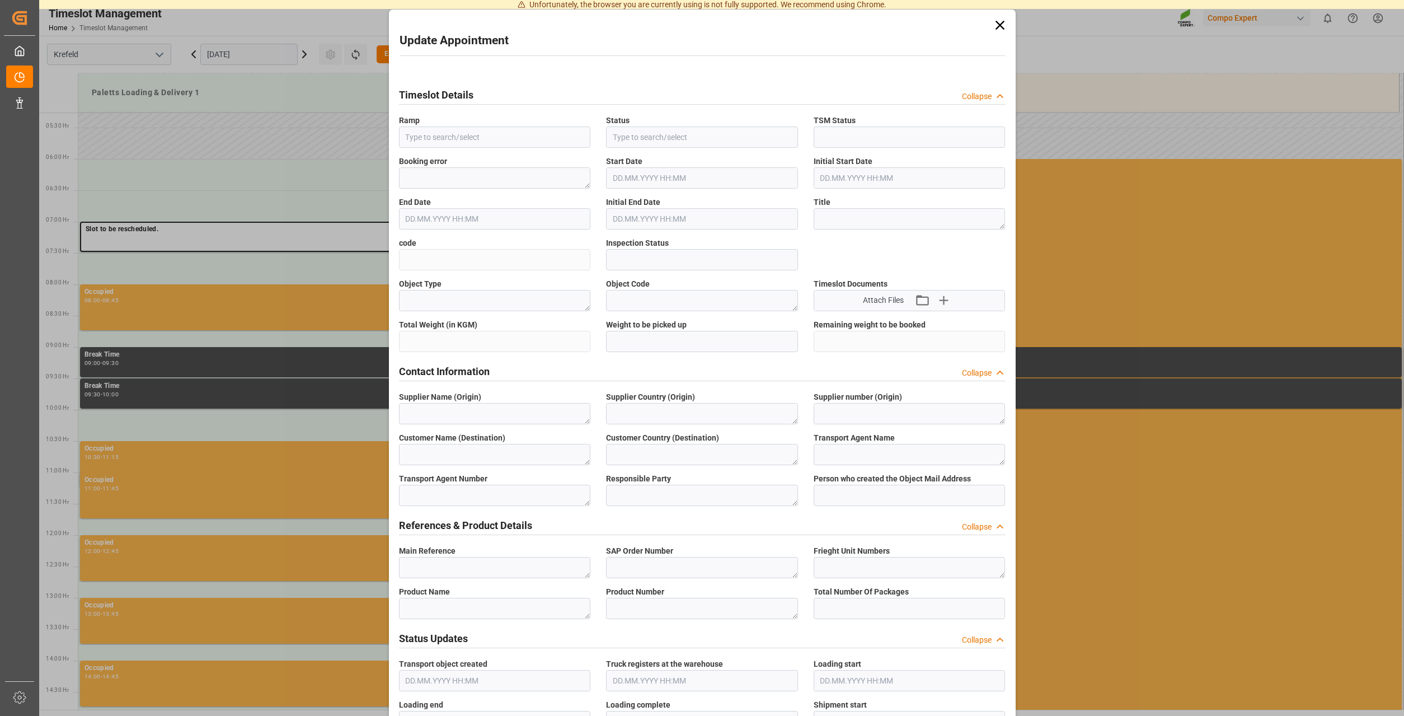
type textarea "DE"
type textarea "EV Cargo GmbH"
type textarea "6607625"
type textarea "Logistics Service Provider"
type input "Thorsten.Meier@compo-expert.com"
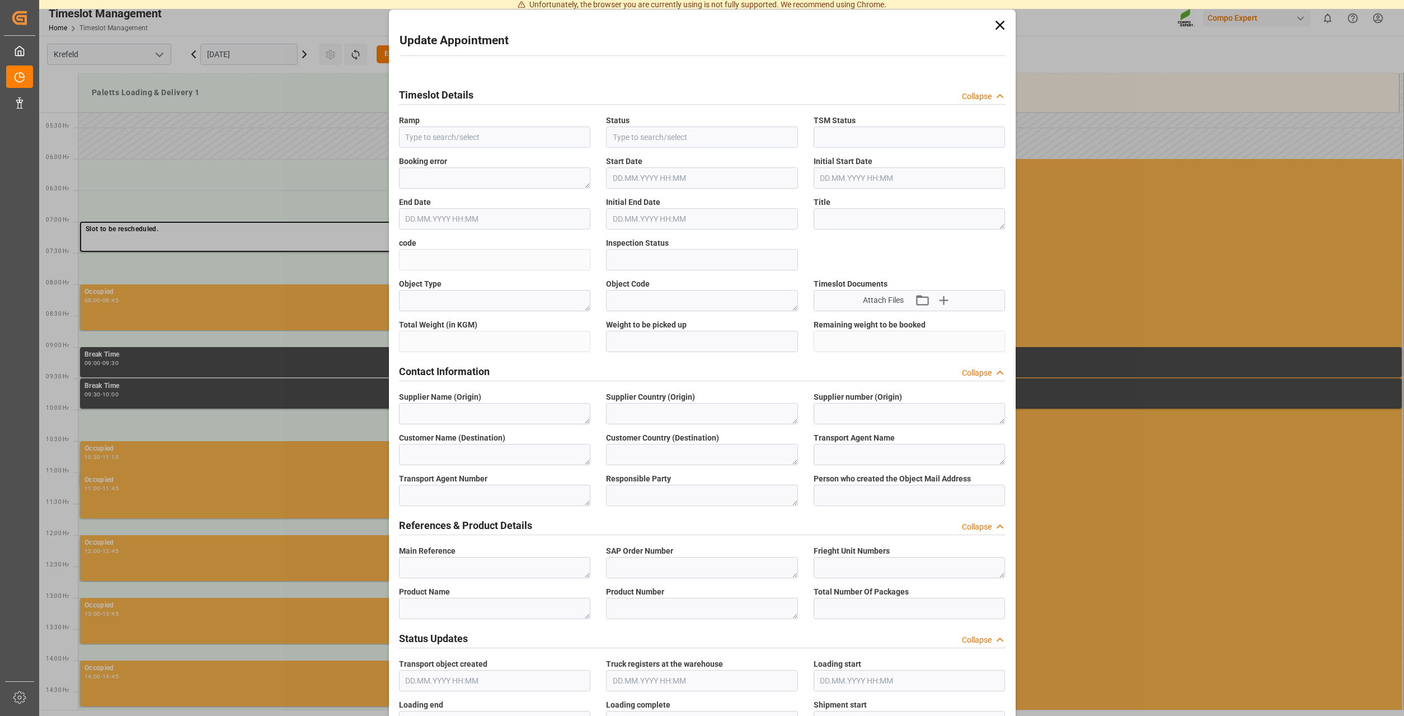
type textarea "6100001634"
type textarea "2000001400"
type textarea "4100004810;4100004808;4100004809;4100004807"
type textarea "HAK Soft Elite 24-6-12 25kg (x48) GENHAK Soft 11-11-30 25kg(x48) GEN"
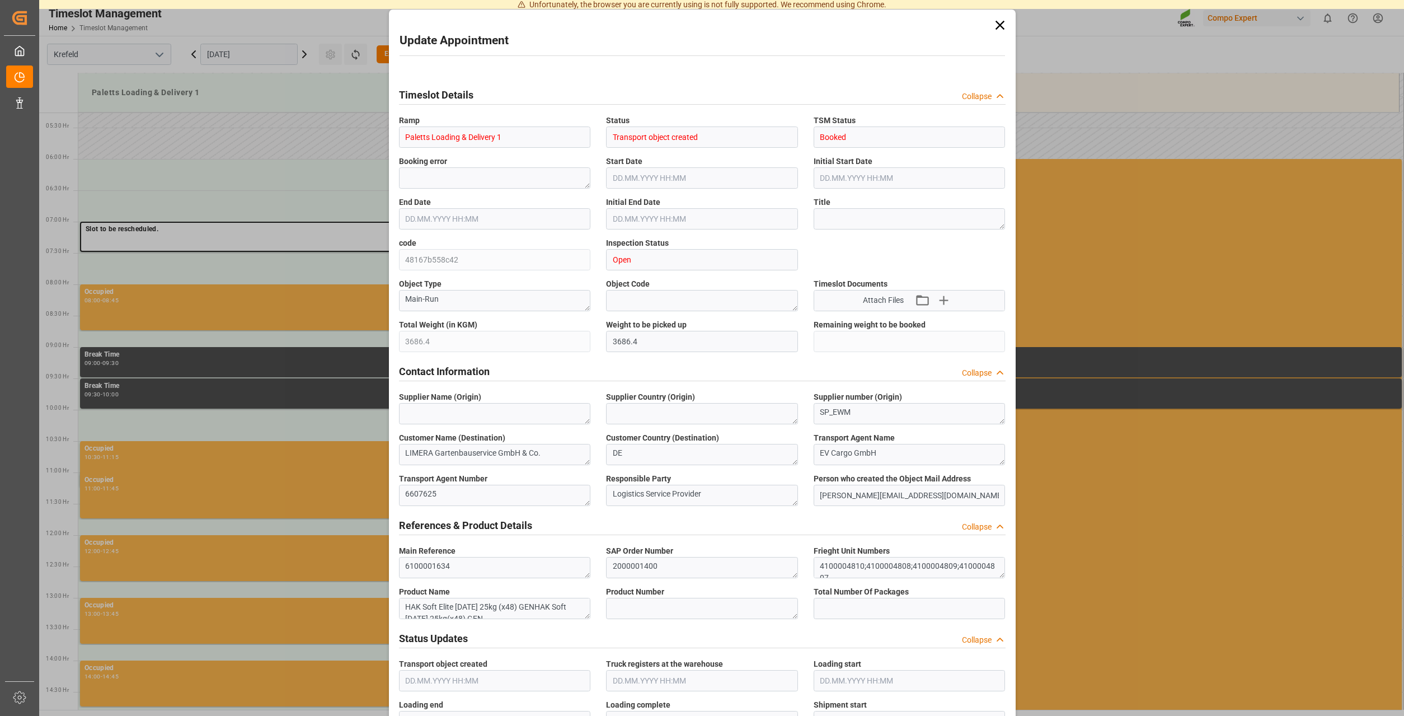
type textarea "42802020044278802004"
type input "0"
type textarea "Z100"
type textarea "3200"
type input "6100001634"
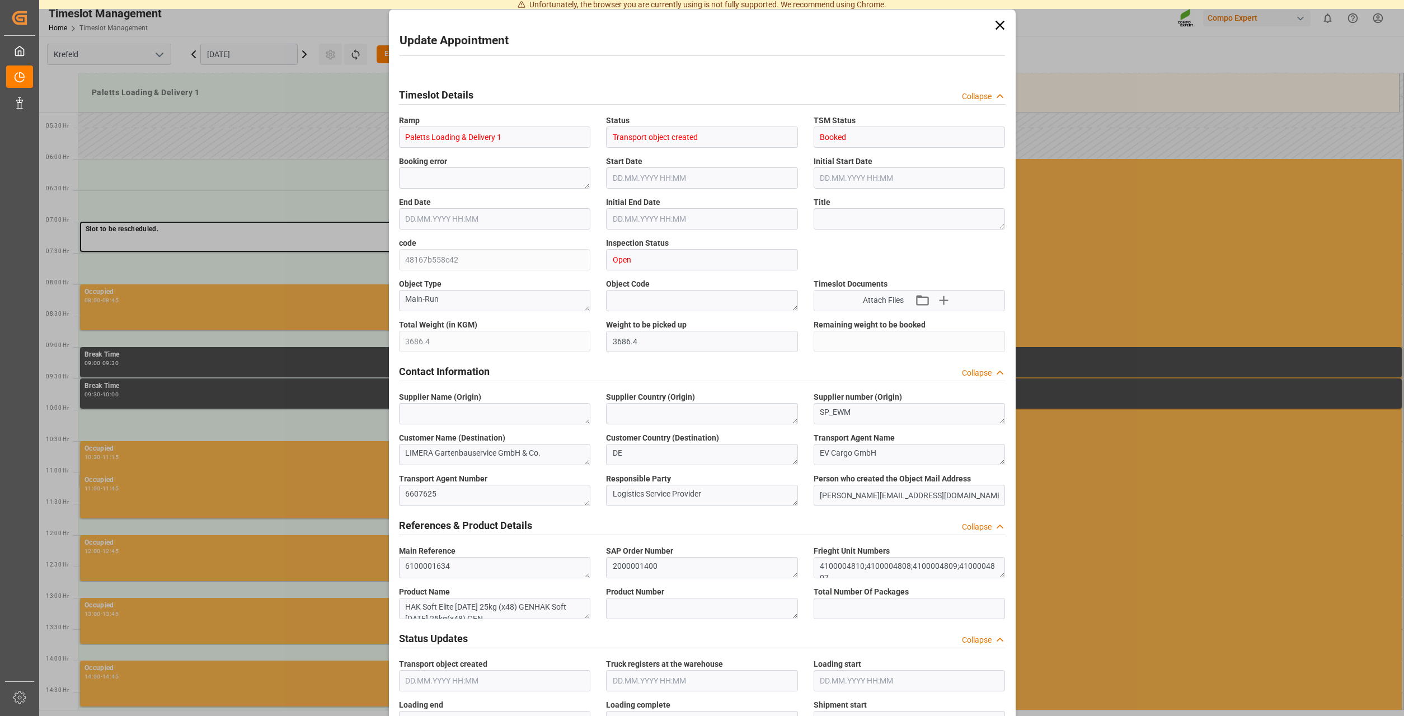
type input "6100001634"
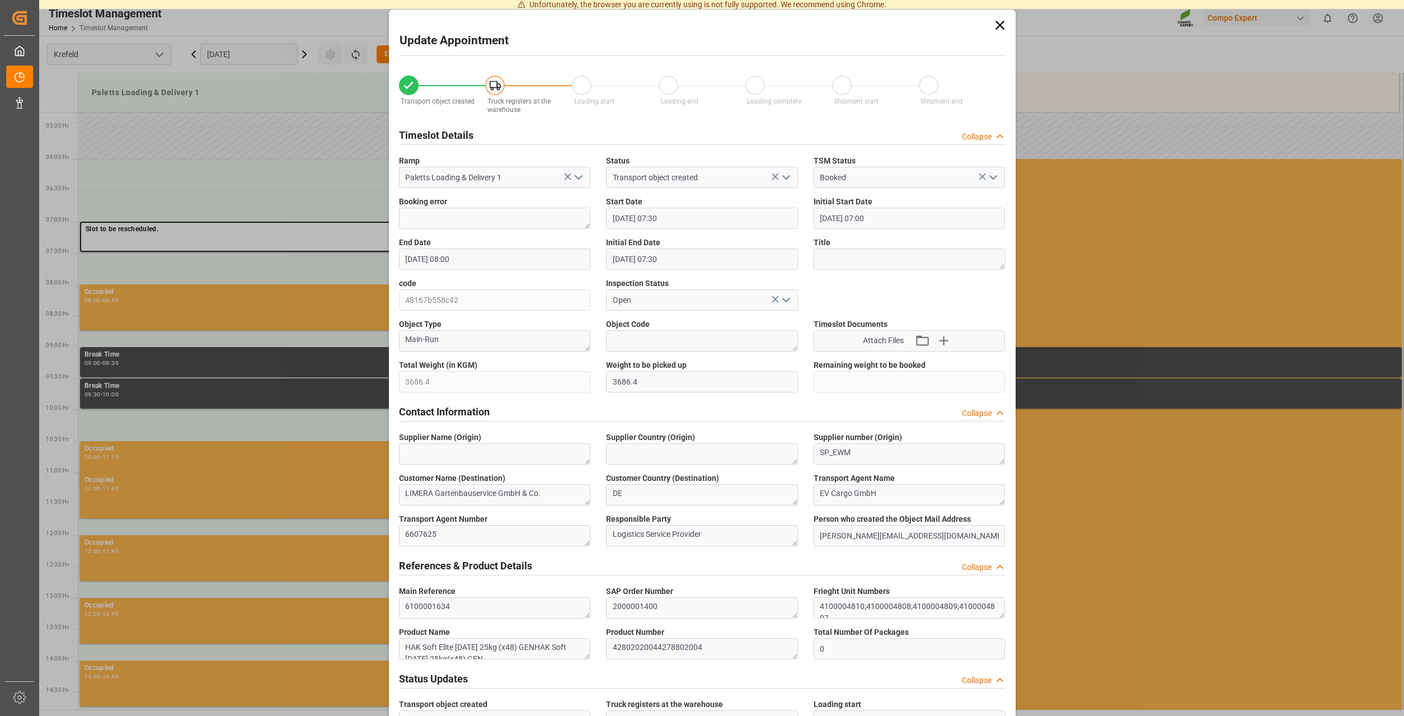
scroll to position [330, 0]
type input "05.09.2025 07:30"
type input "05.09.2025 07:00"
type input "05.09.2025 08:00"
type input "05.09.2025 07:30"
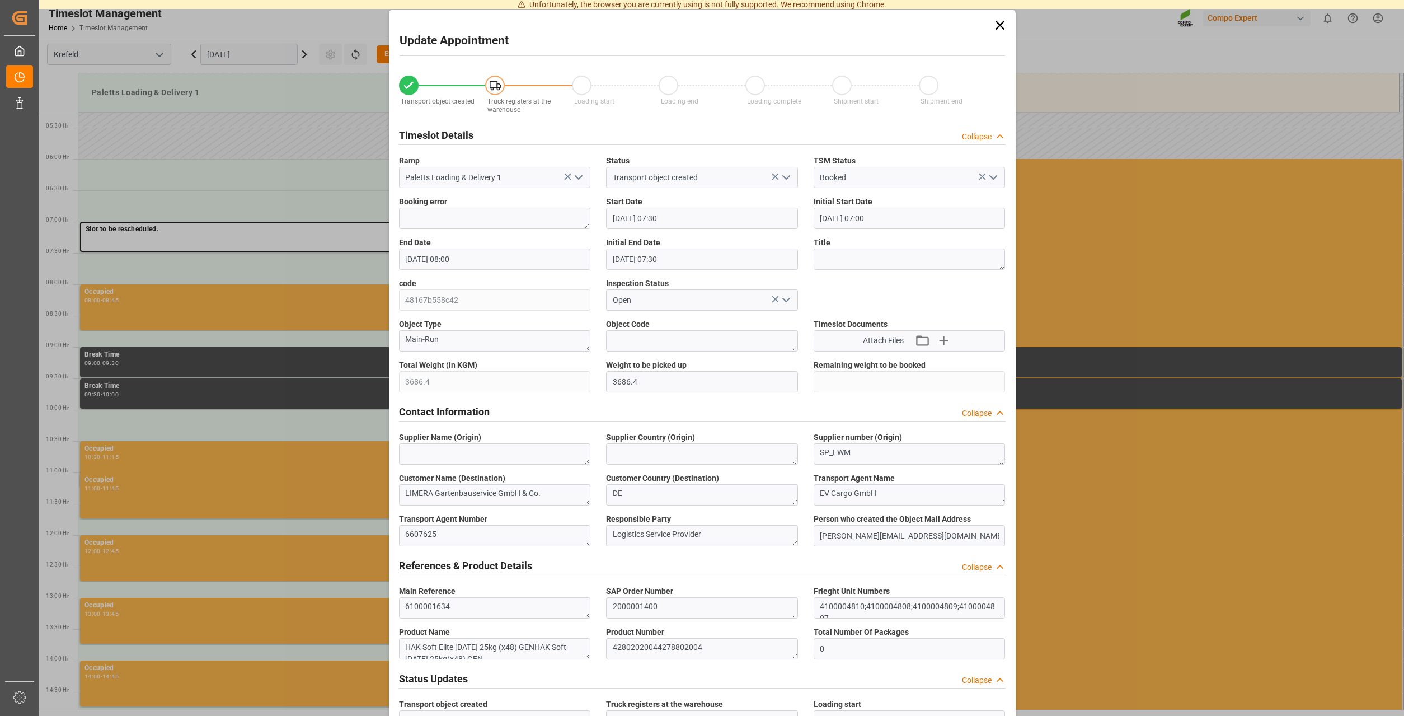
type input "02.09.2025 14:57"
type input "04.09.2025 08:21"
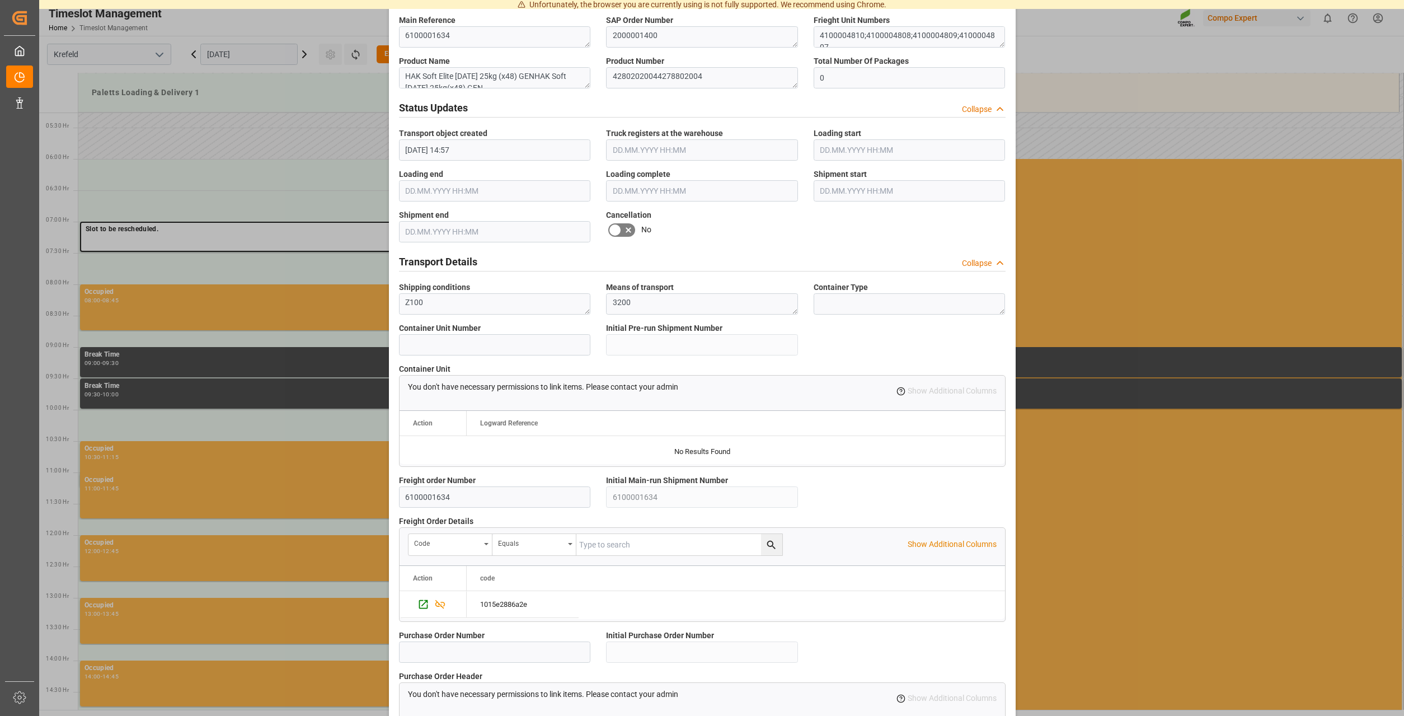
scroll to position [742, 0]
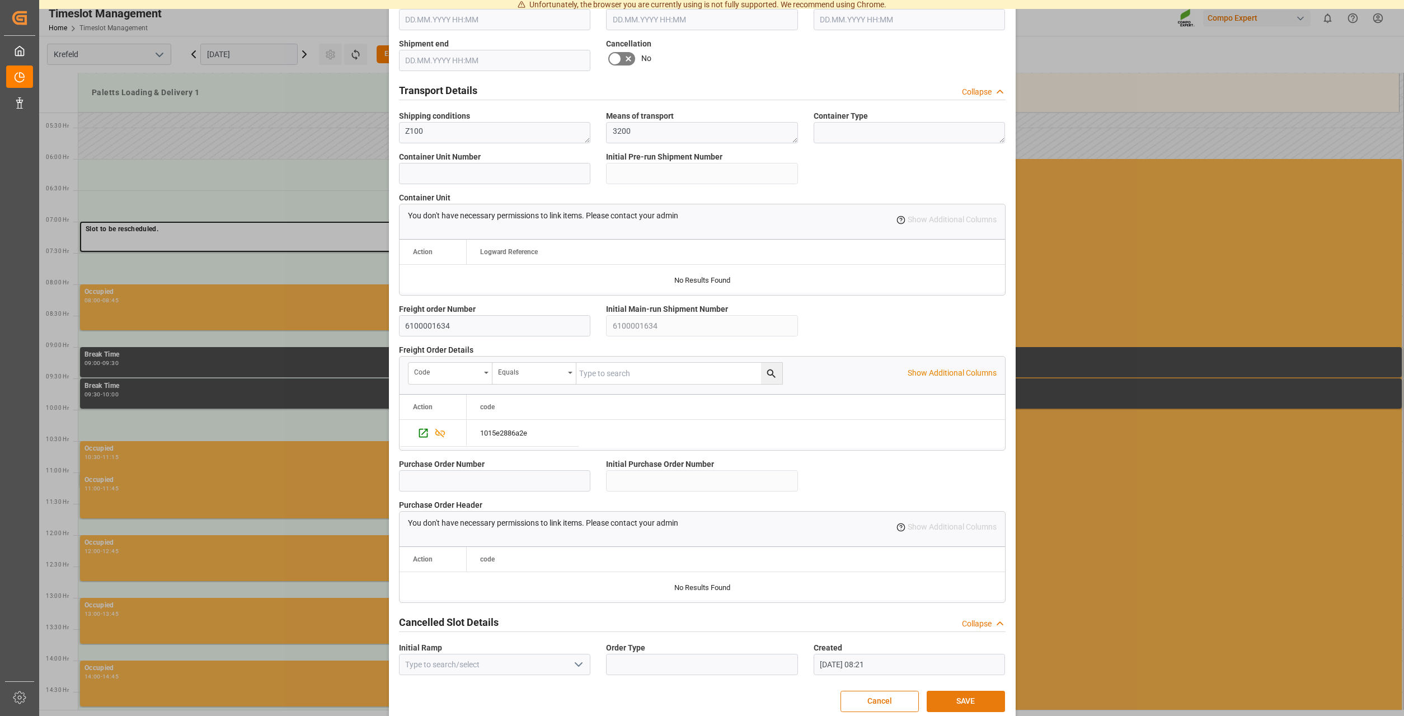
click at [962, 703] on button "SAVE" at bounding box center [966, 701] width 78 height 21
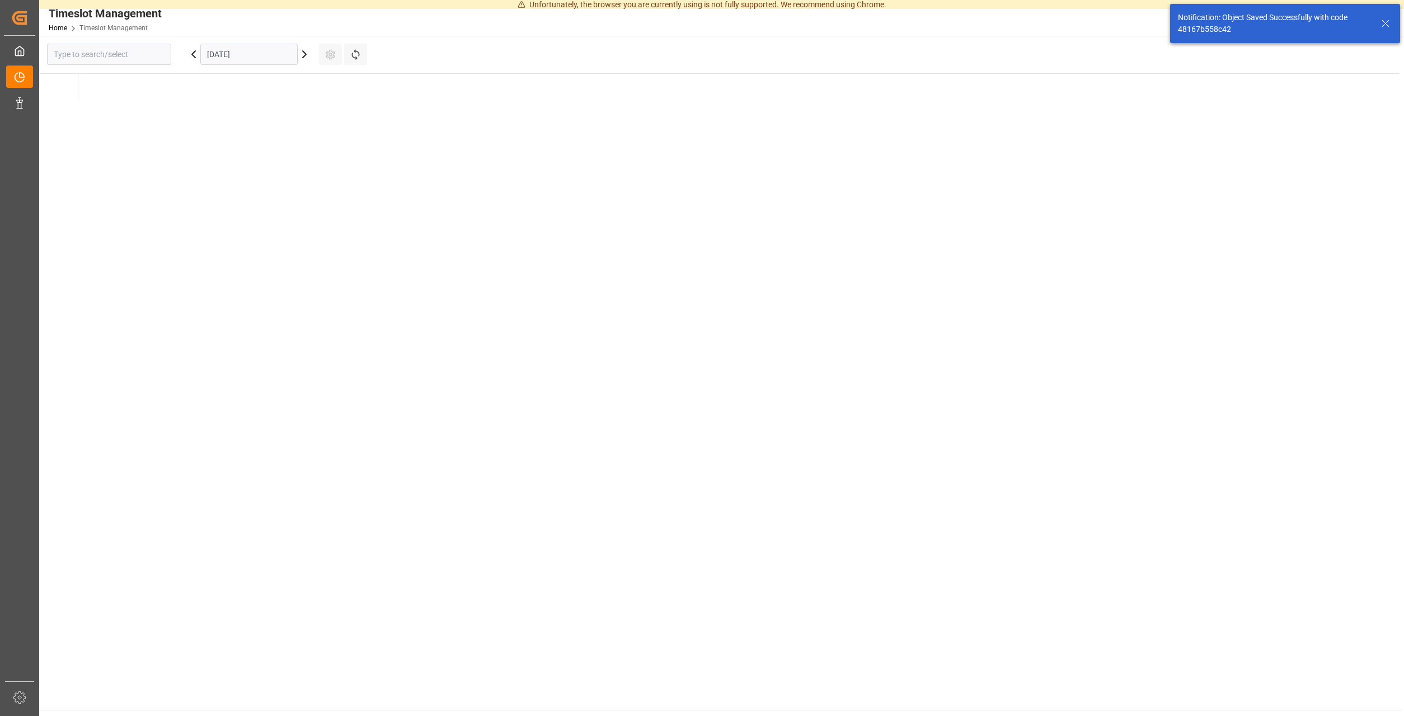
type input "Krefeld"
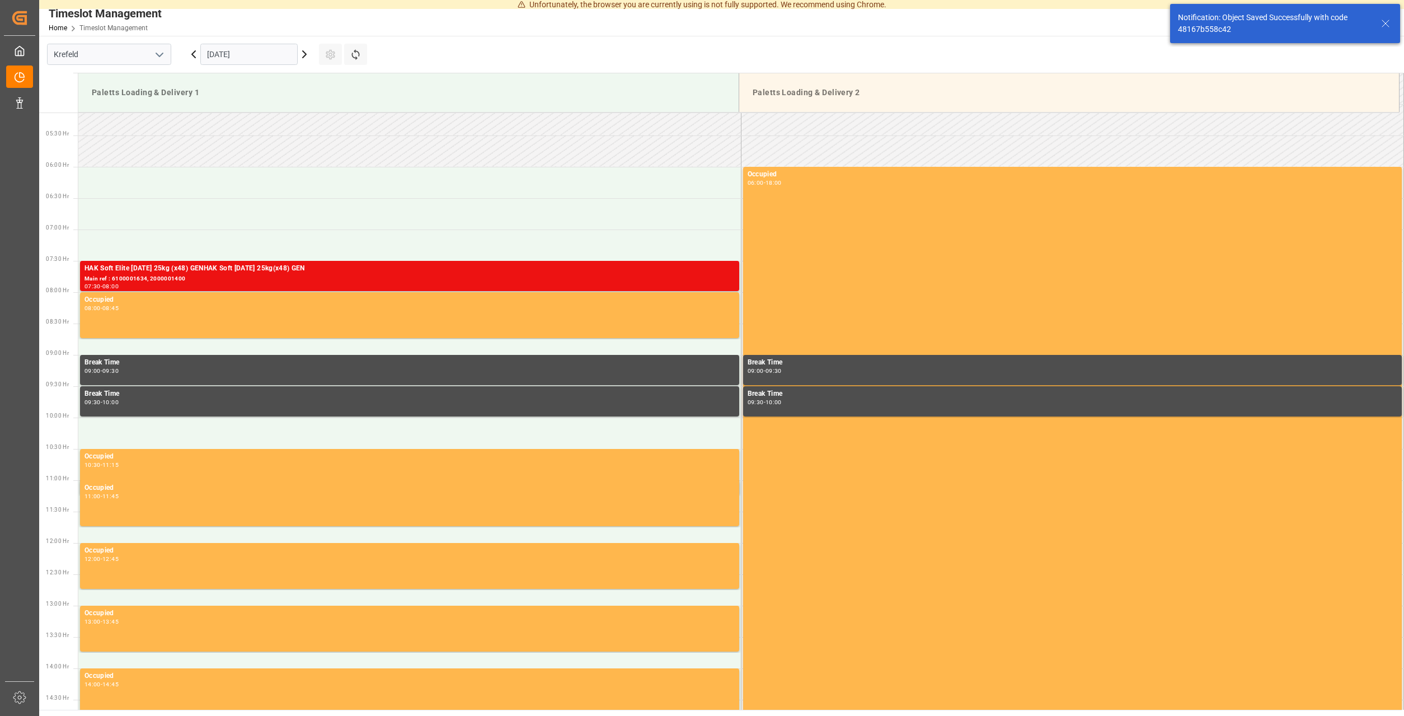
scroll to position [330, 0]
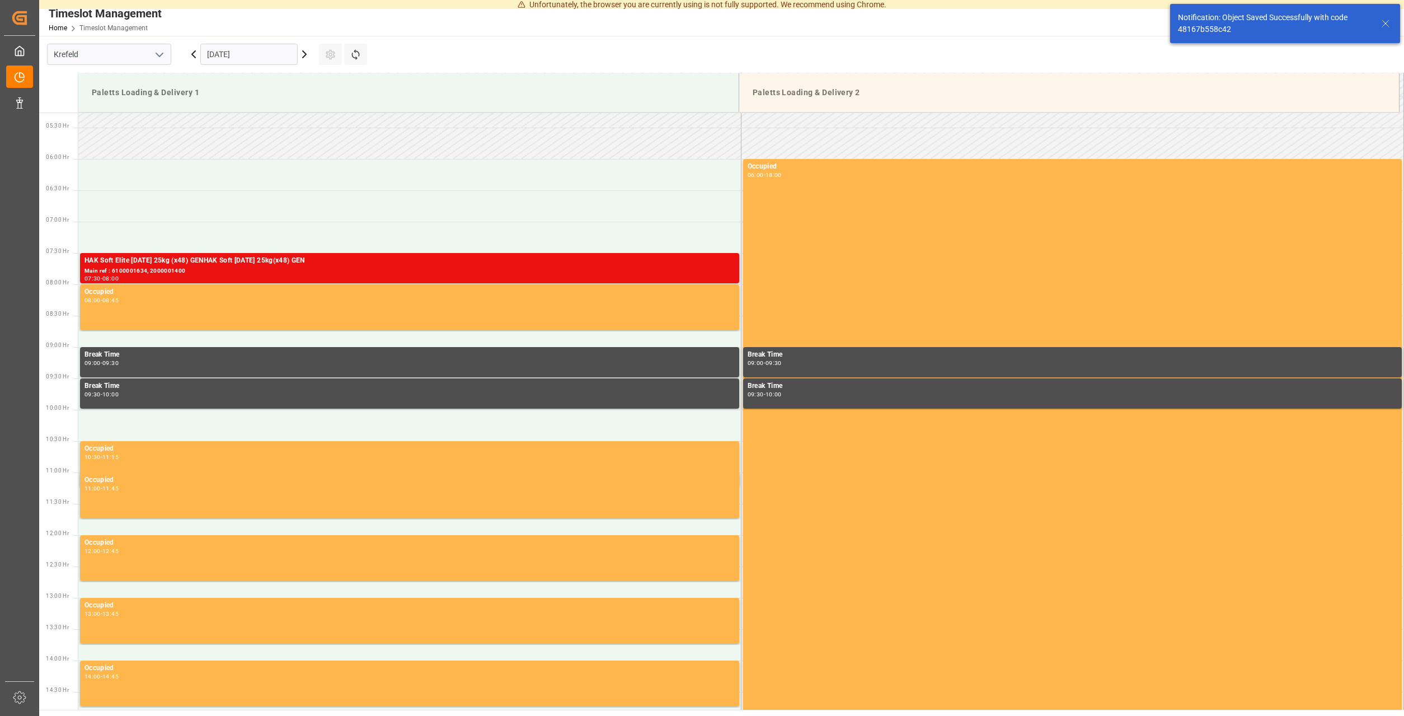
click at [1392, 26] on icon at bounding box center [1385, 23] width 13 height 13
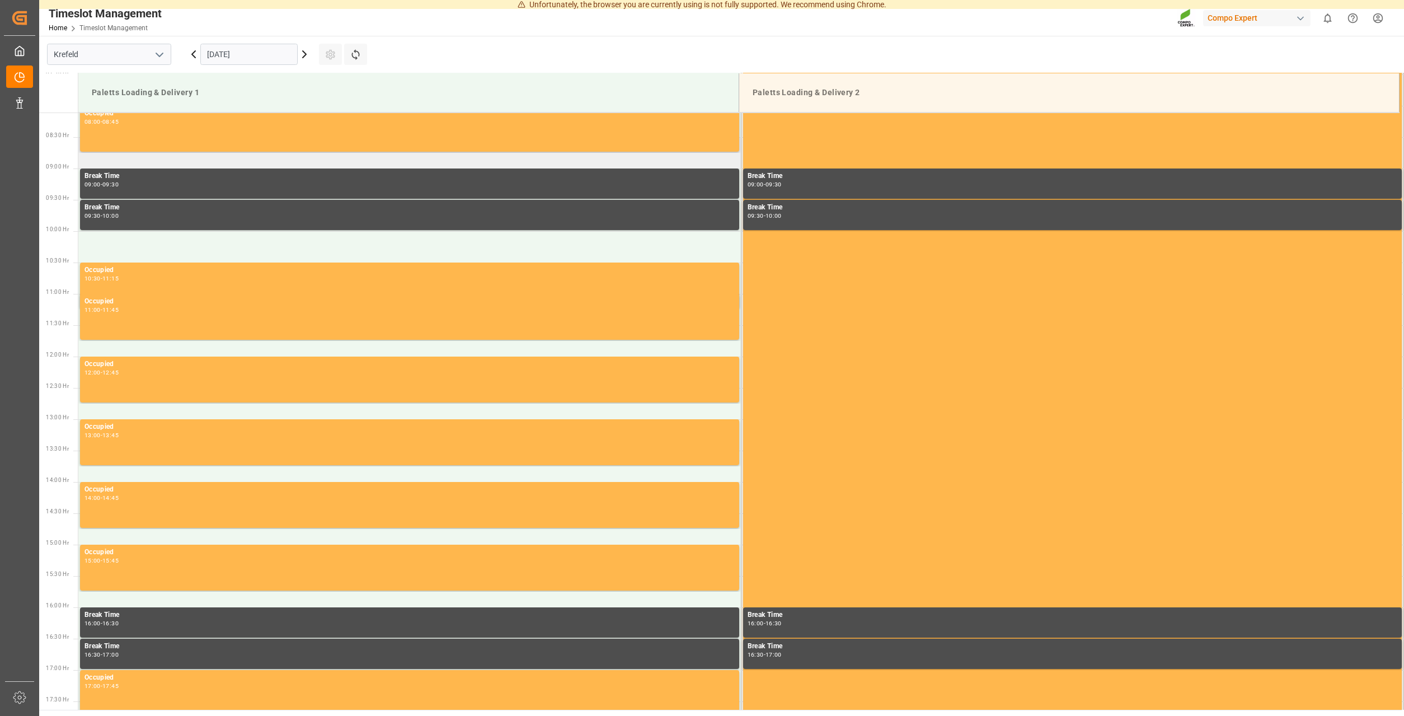
scroll to position [166, 0]
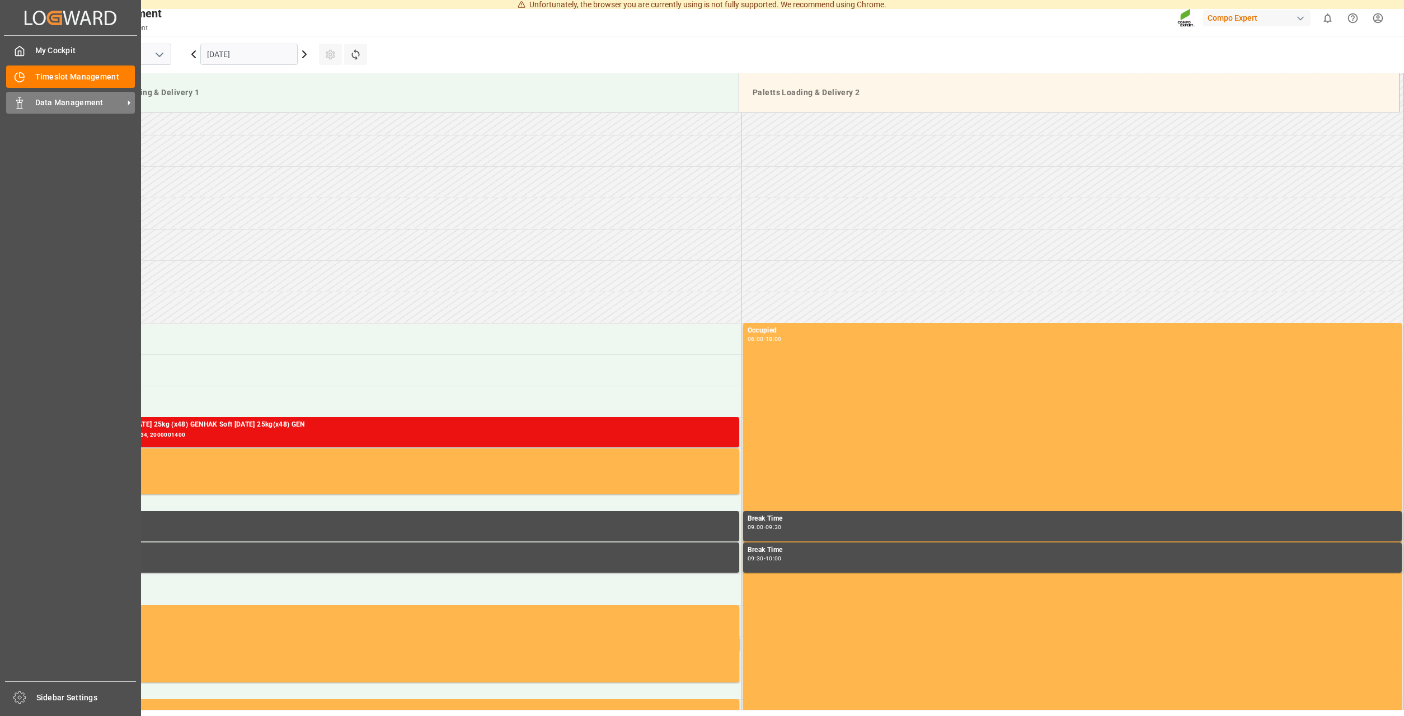
click at [33, 100] on div "Data Management Data Management" at bounding box center [70, 103] width 129 height 22
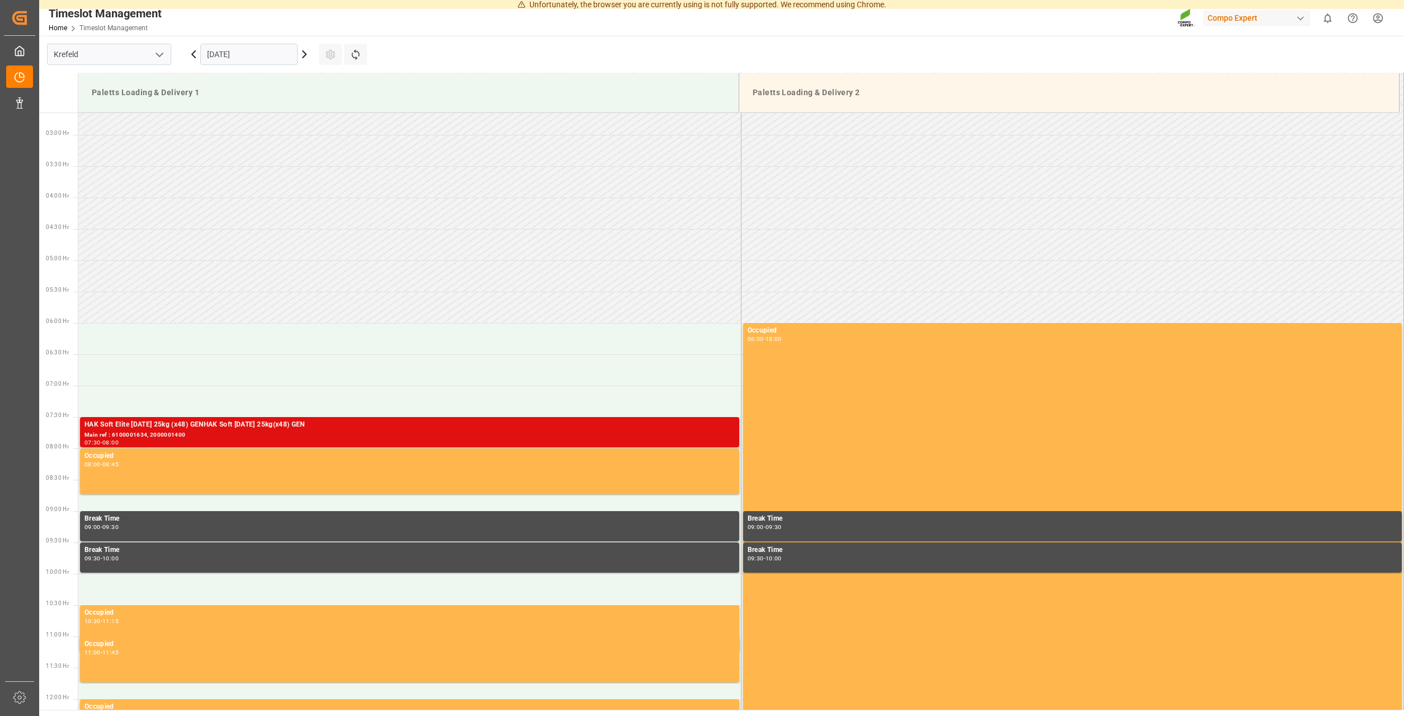
click at [310, 428] on div "HAK Soft Elite 24-6-12 25kg (x48) GENHAK Soft 11-11-30 25kg(x48) GEN" at bounding box center [410, 424] width 650 height 11
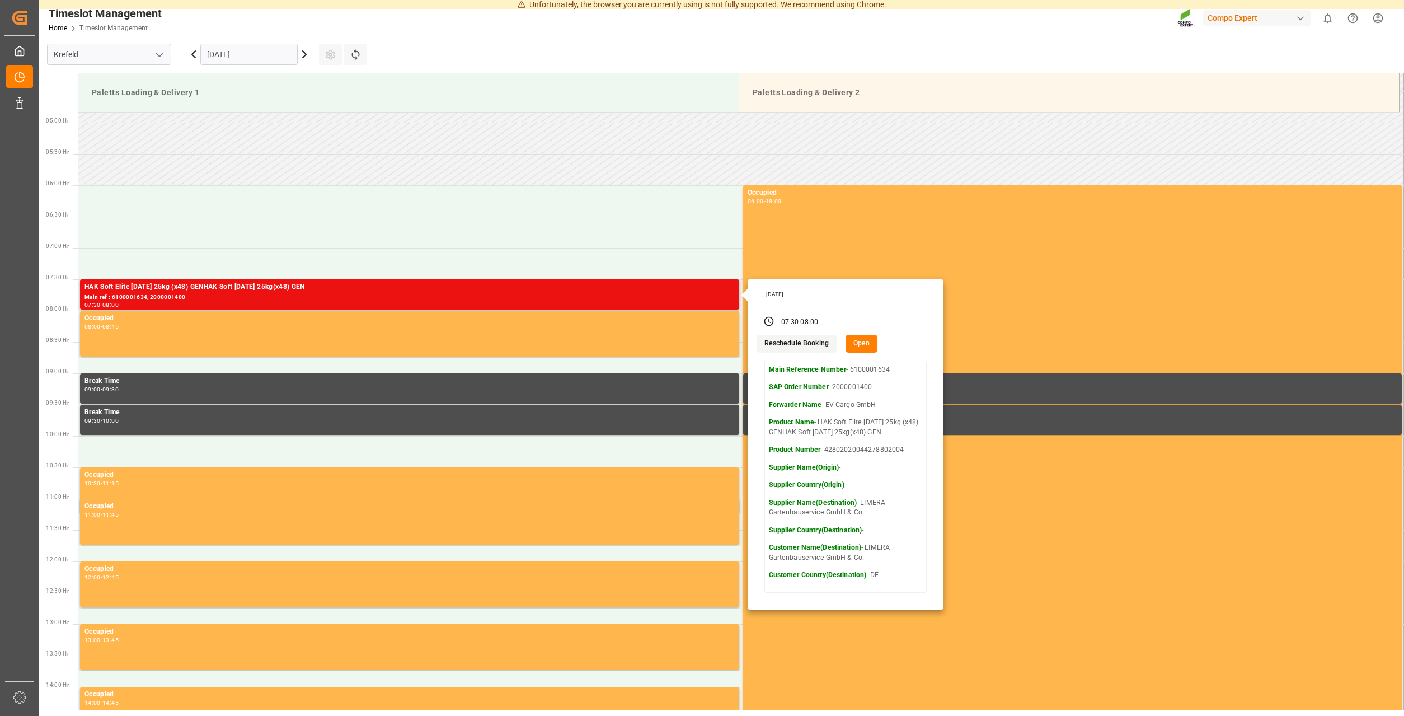
scroll to position [280, 0]
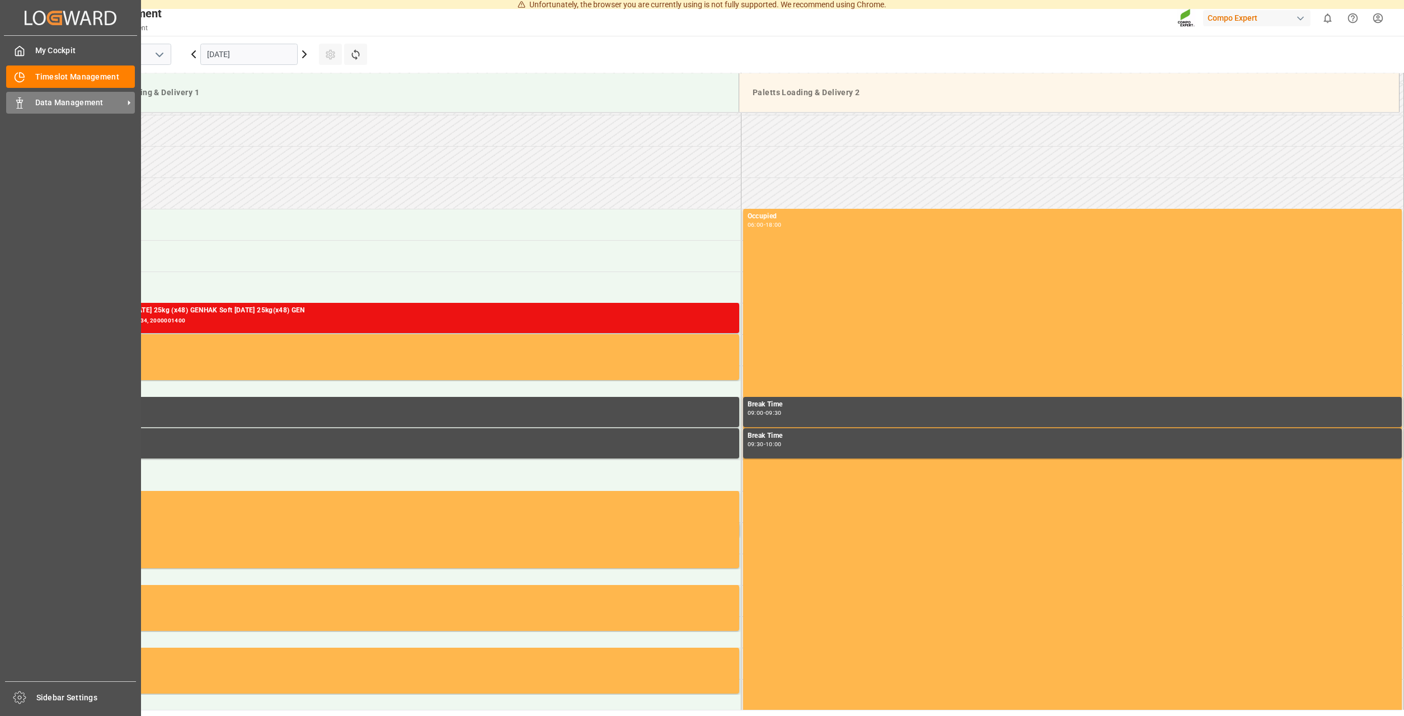
click at [24, 99] on icon at bounding box center [19, 102] width 11 height 11
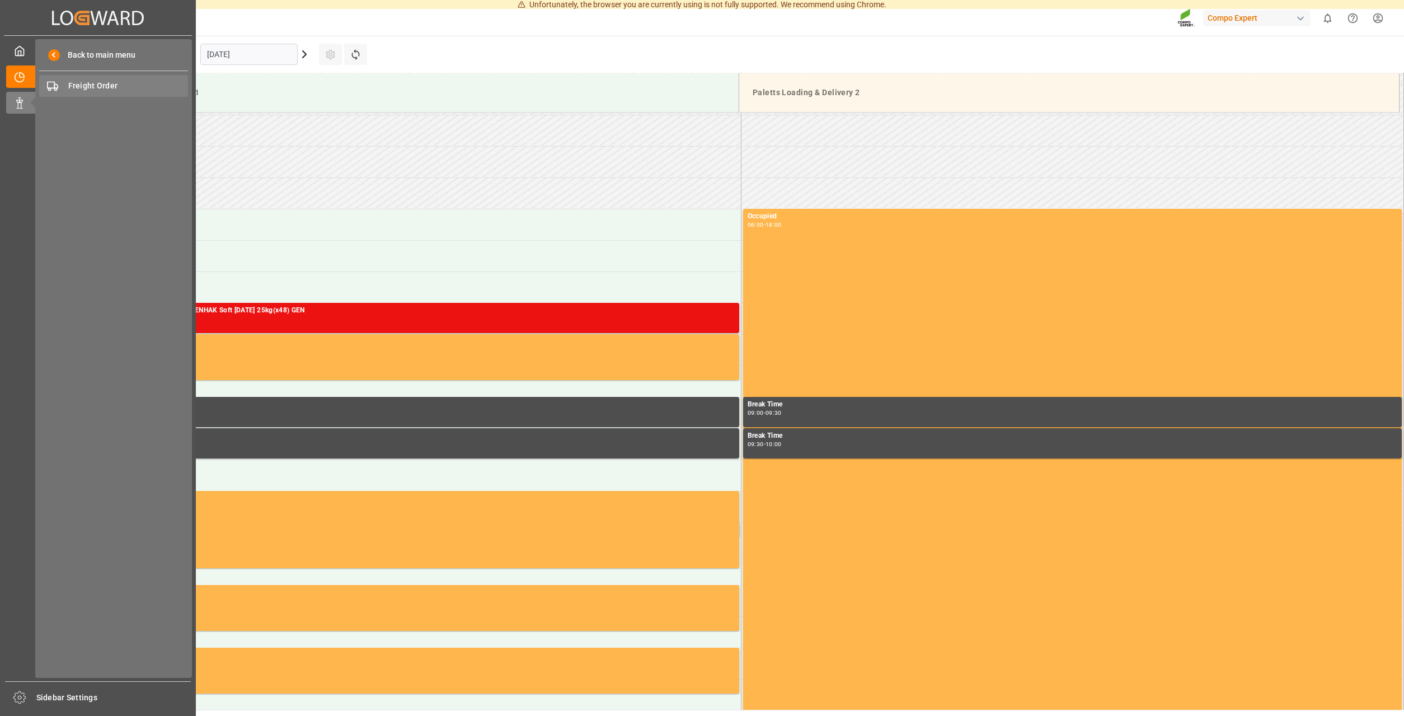
click at [111, 92] on span "Freight Order" at bounding box center [128, 86] width 120 height 12
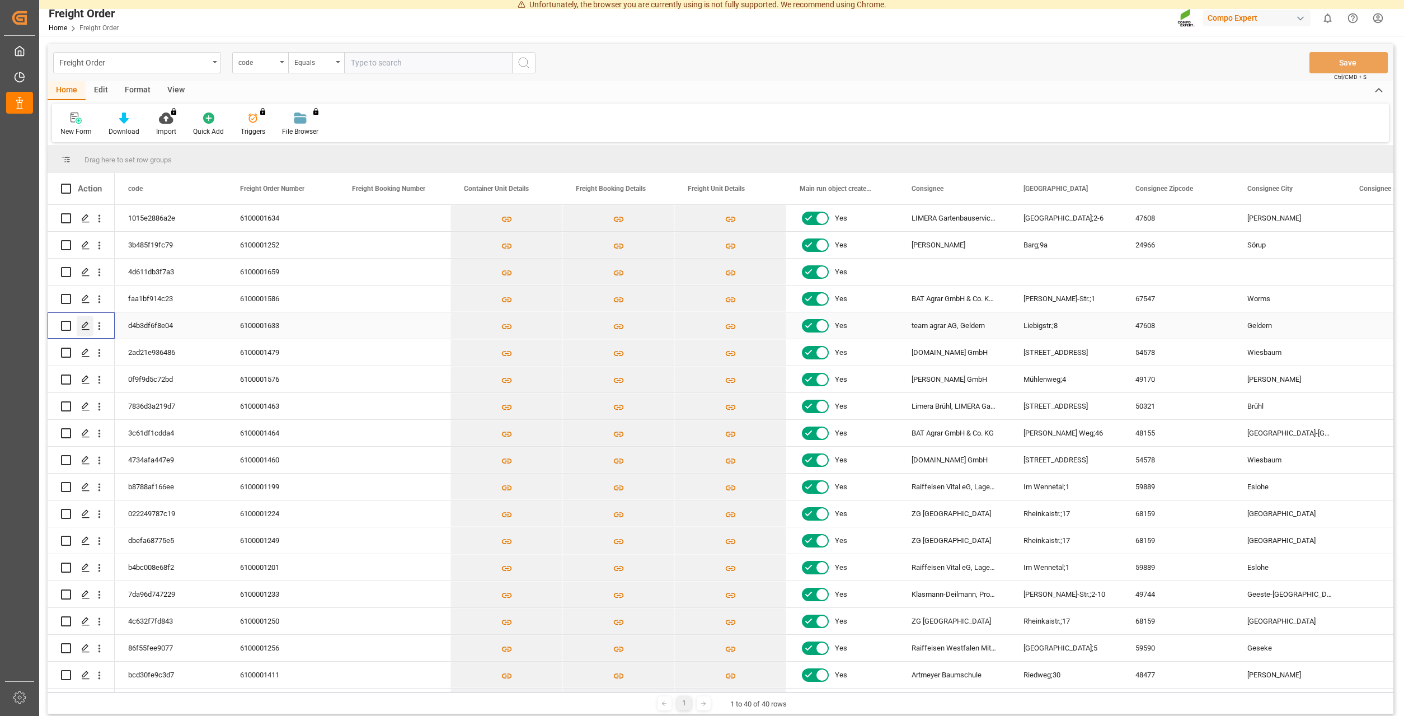
click at [84, 325] on polygon "Press SPACE to select this row." at bounding box center [85, 325] width 6 height 6
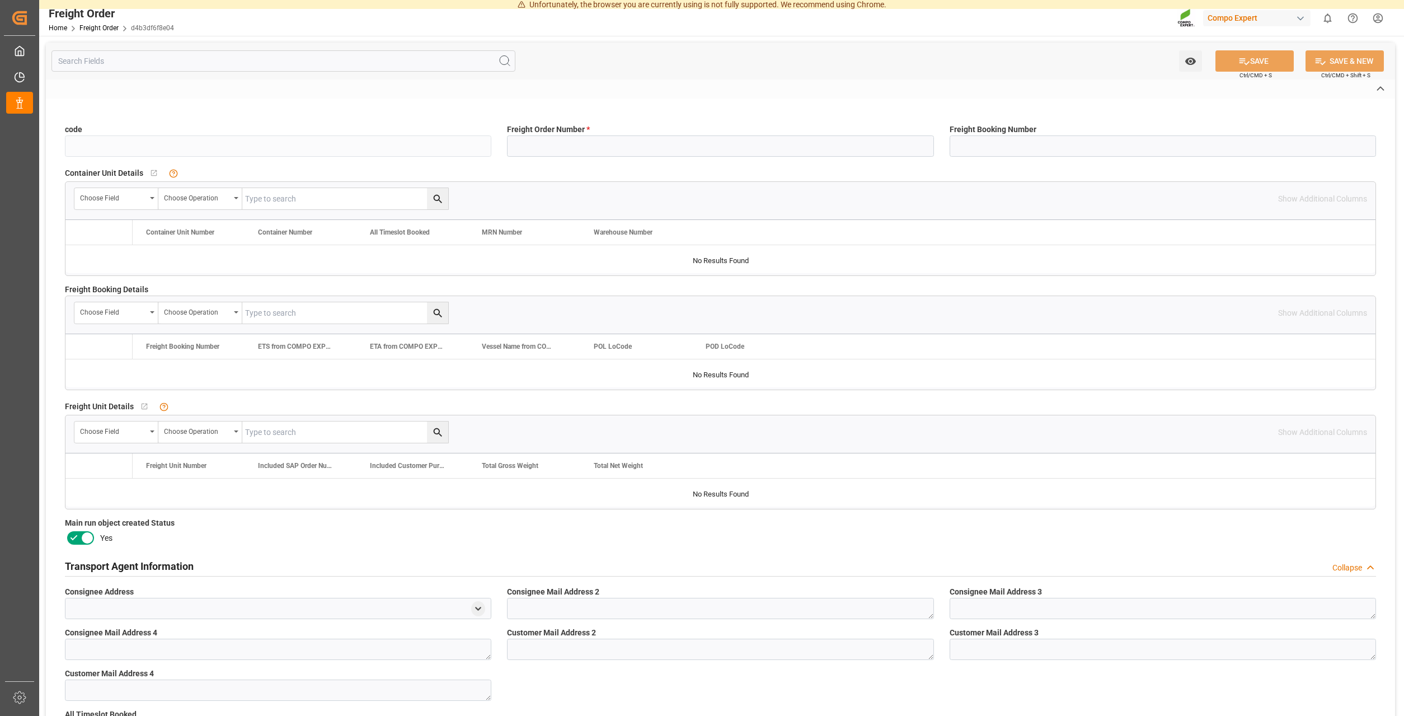
type input "d4b3df6f8e04"
type input "6100001633"
type input "No"
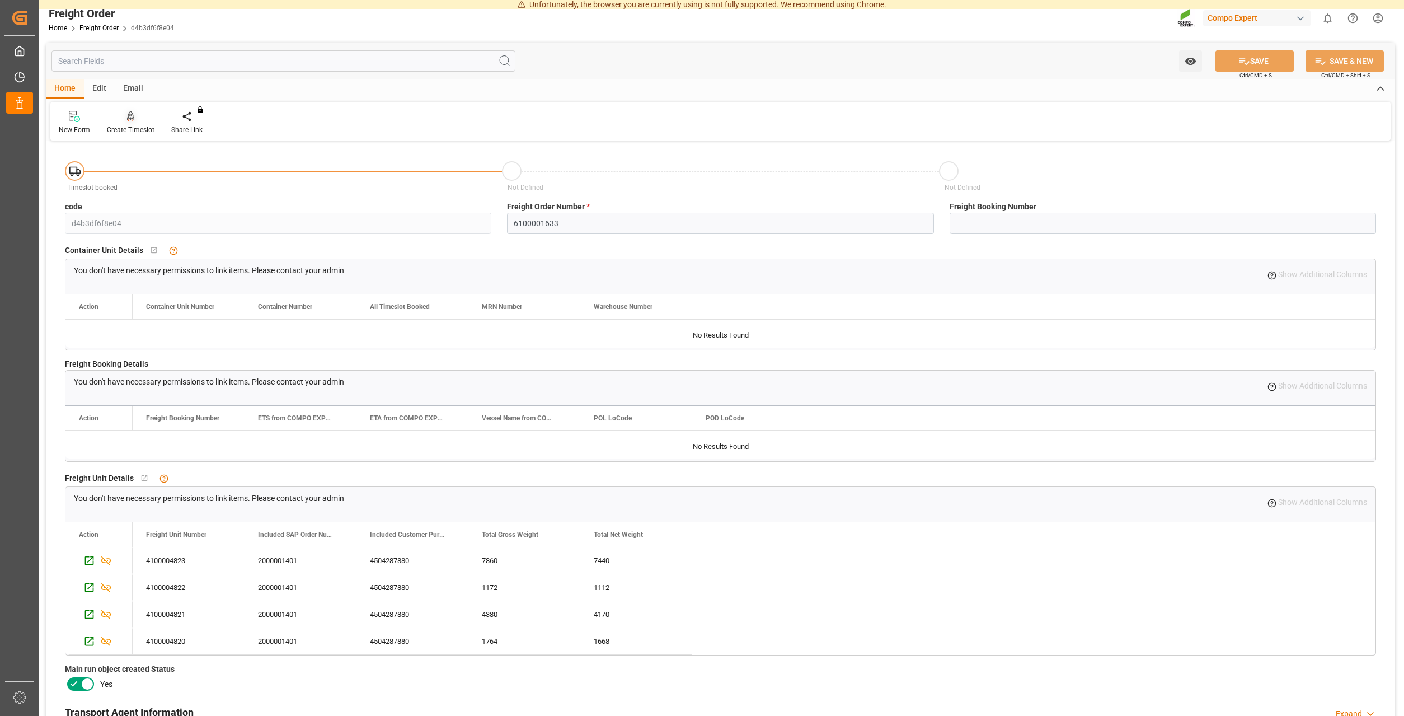
click at [126, 126] on div "Create Timeslot" at bounding box center [131, 130] width 48 height 10
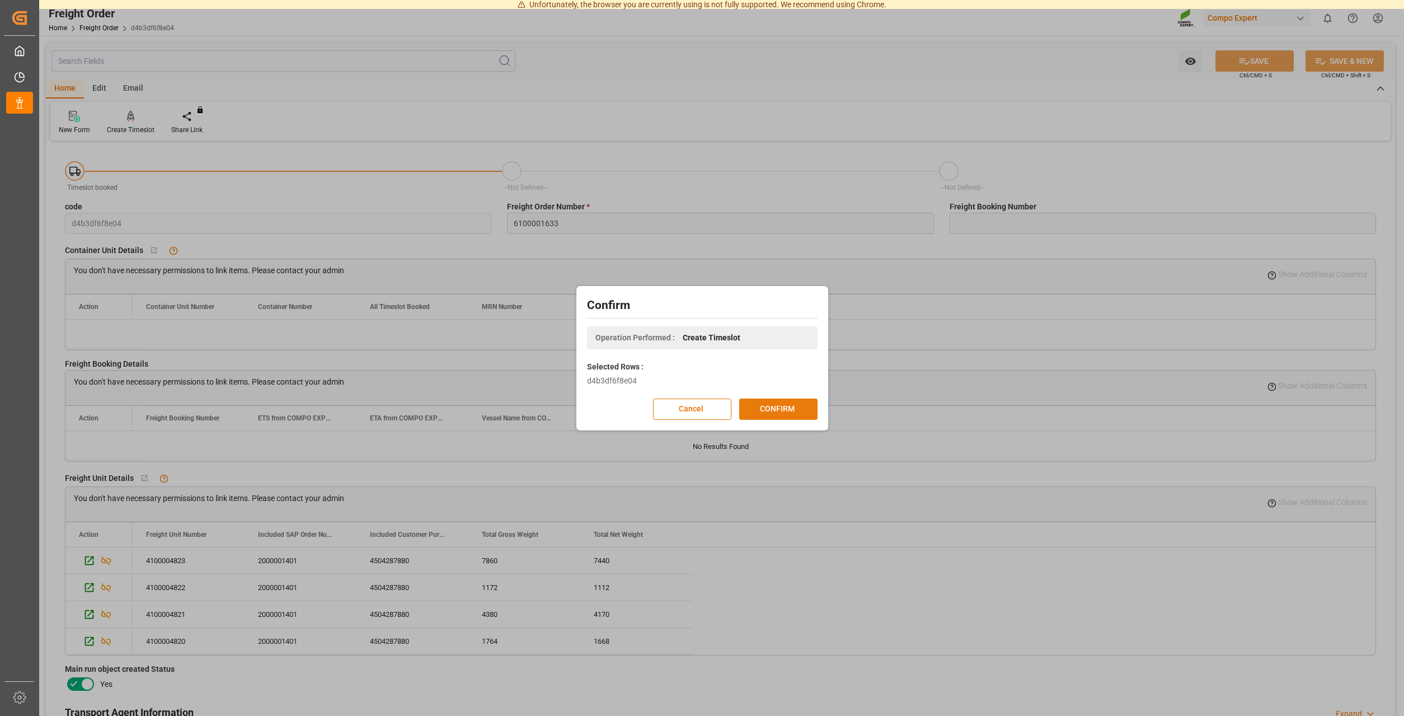
click at [788, 406] on button "CONFIRM" at bounding box center [778, 408] width 78 height 21
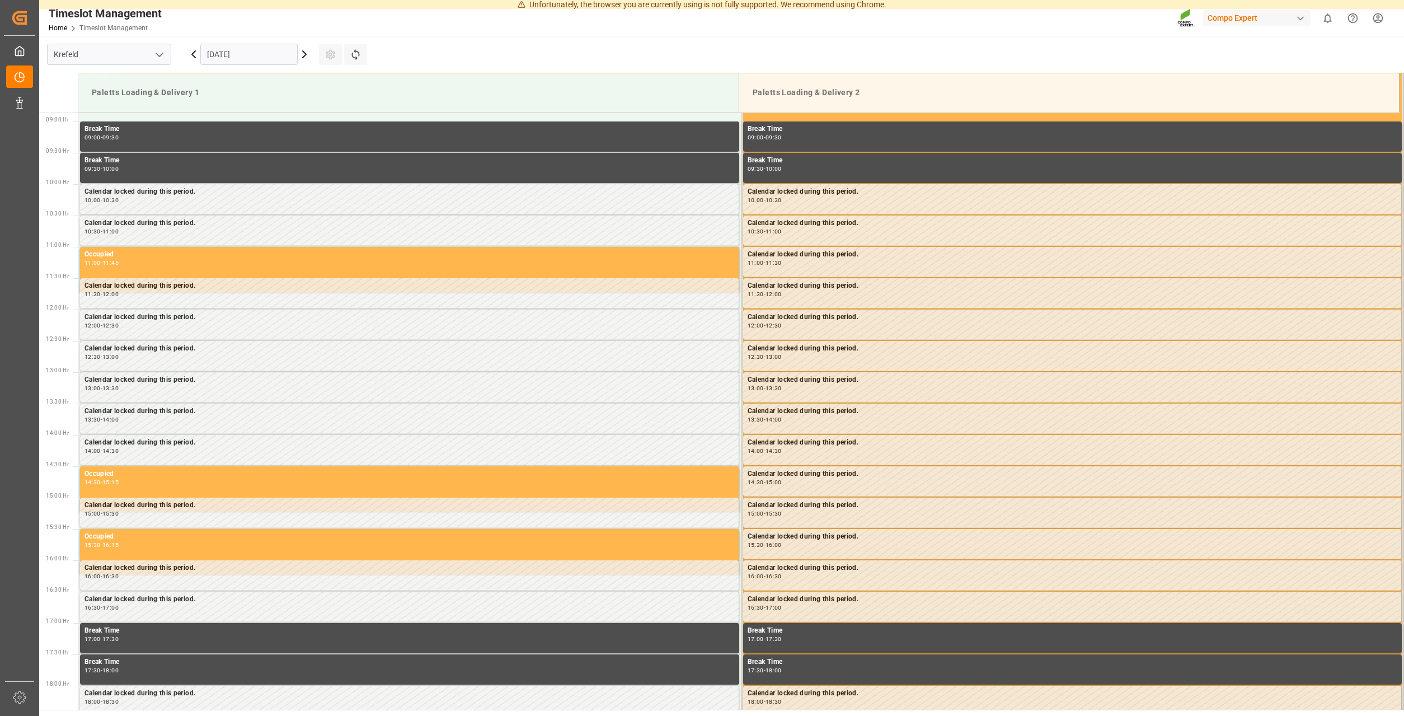
scroll to position [557, 0]
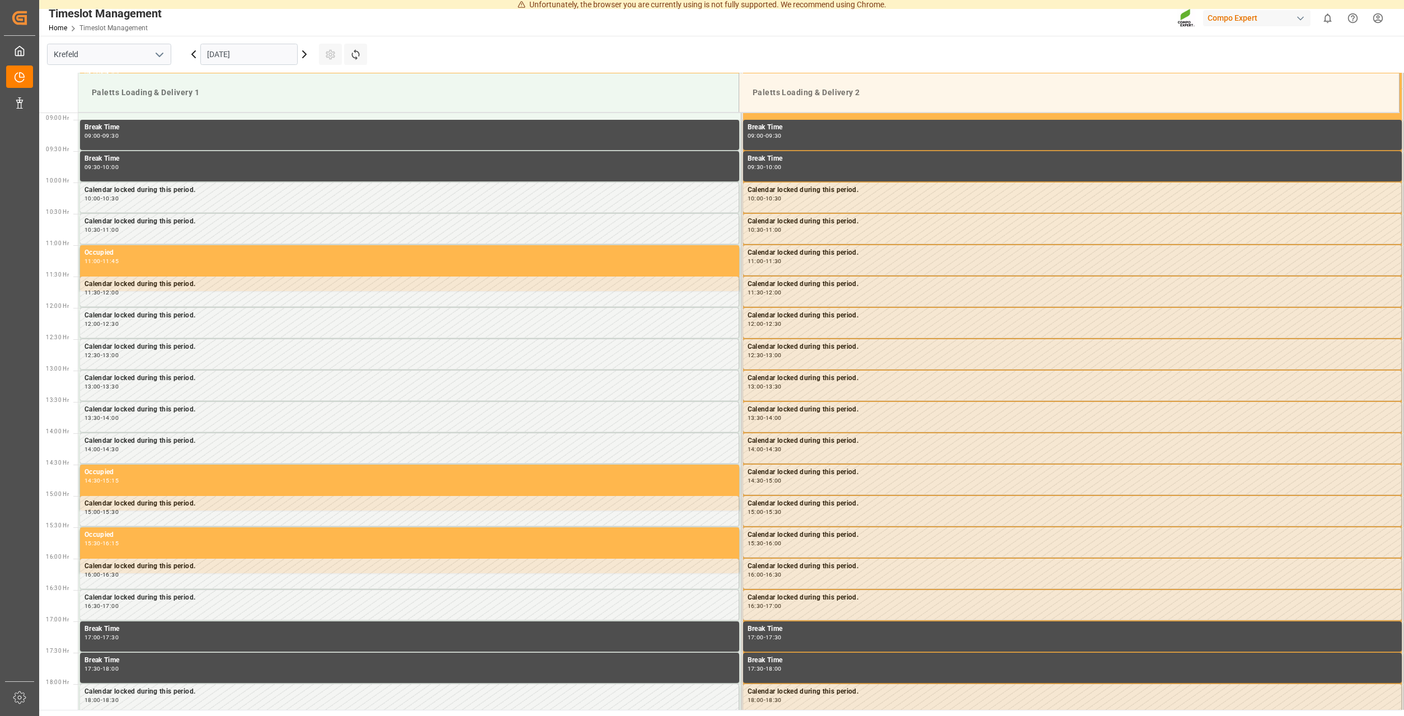
click at [305, 58] on icon at bounding box center [304, 54] width 13 height 13
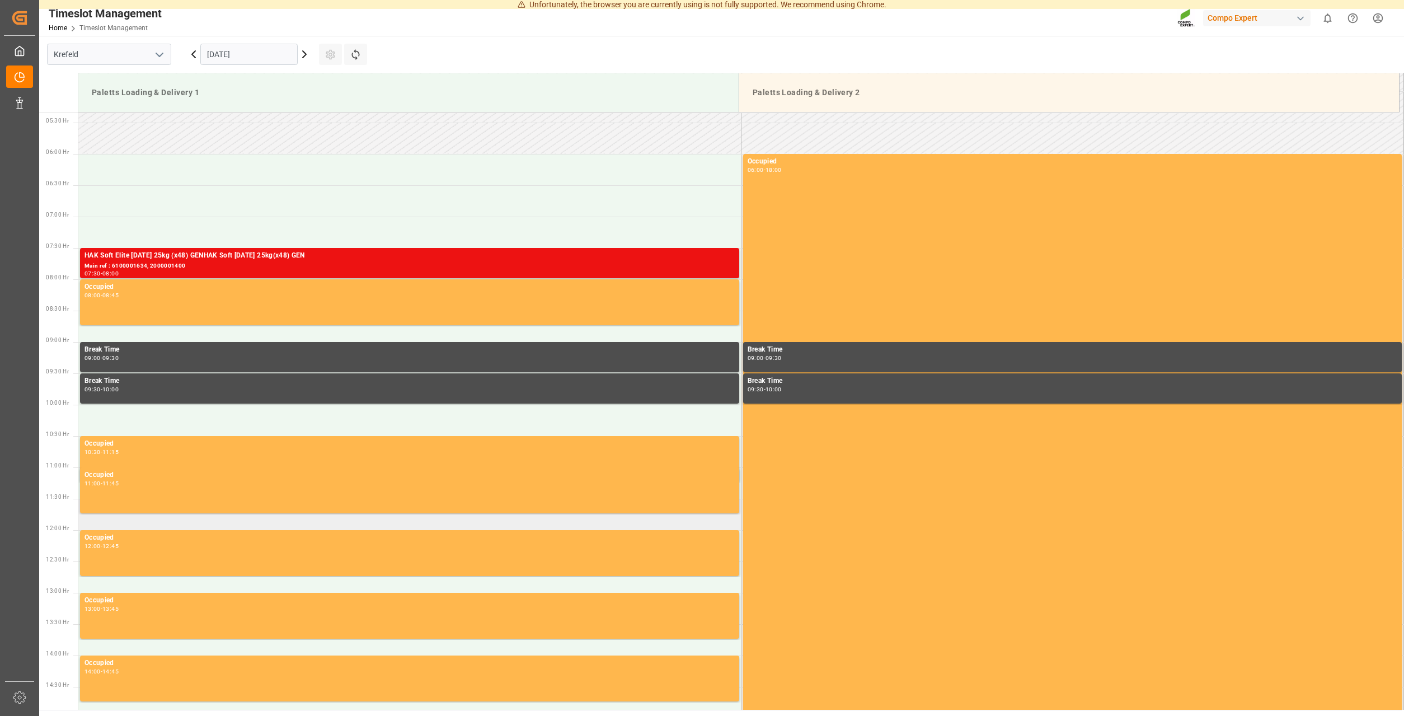
scroll to position [329, 0]
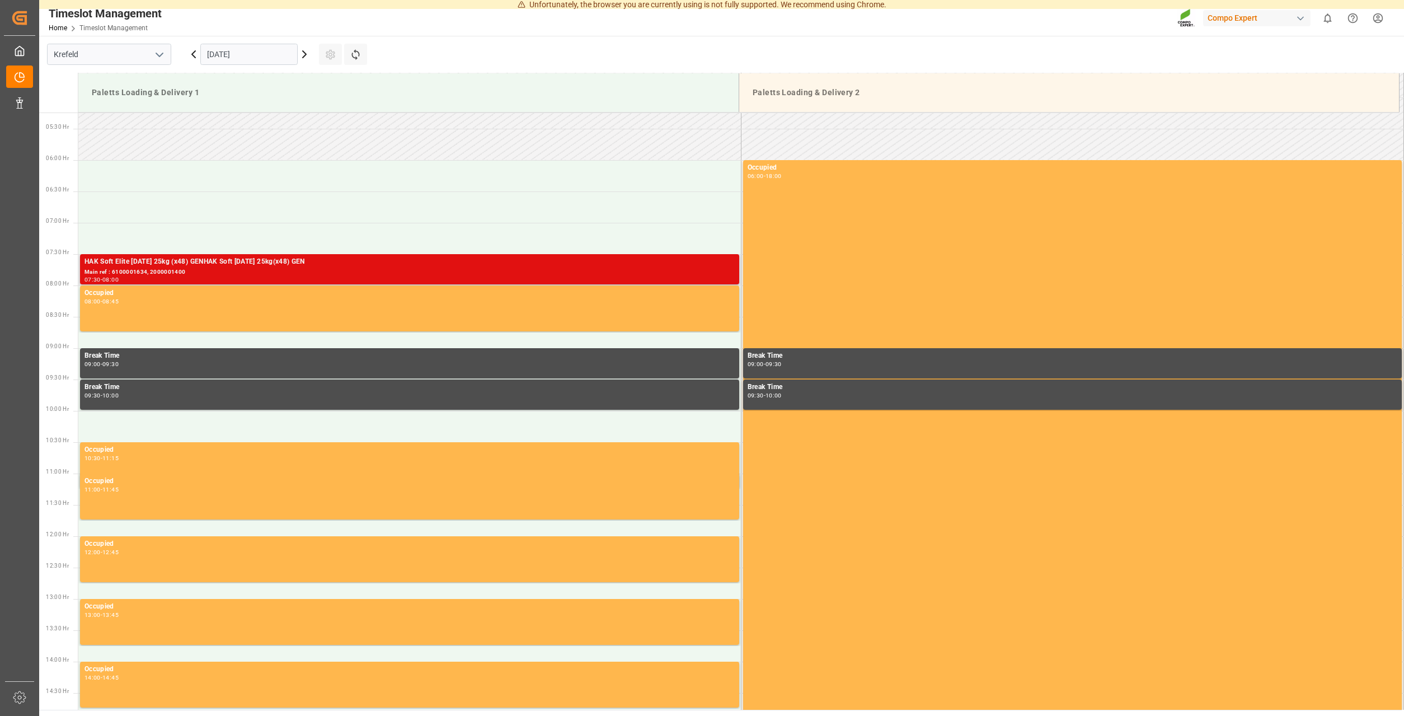
click at [140, 273] on div "Main ref : 6100001634, 2000001400" at bounding box center [410, 273] width 650 height 10
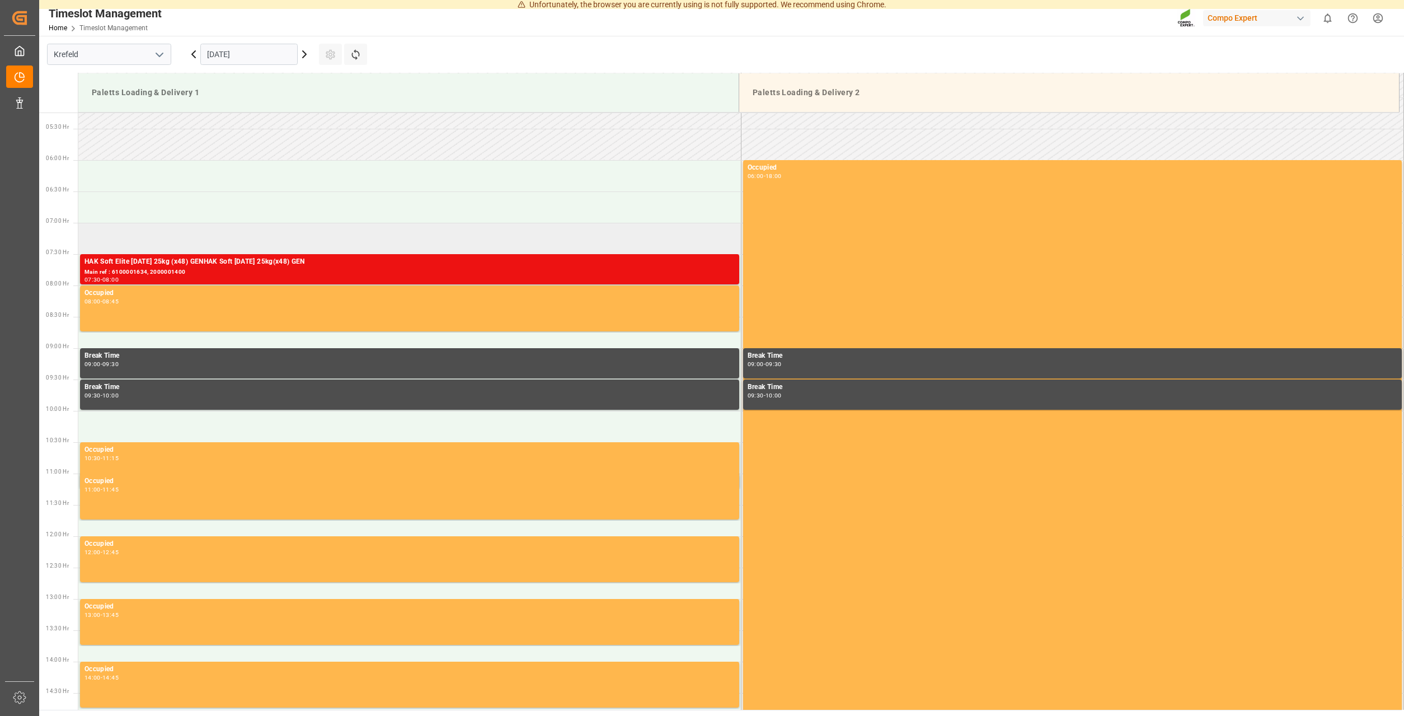
click at [276, 243] on td at bounding box center [409, 238] width 663 height 31
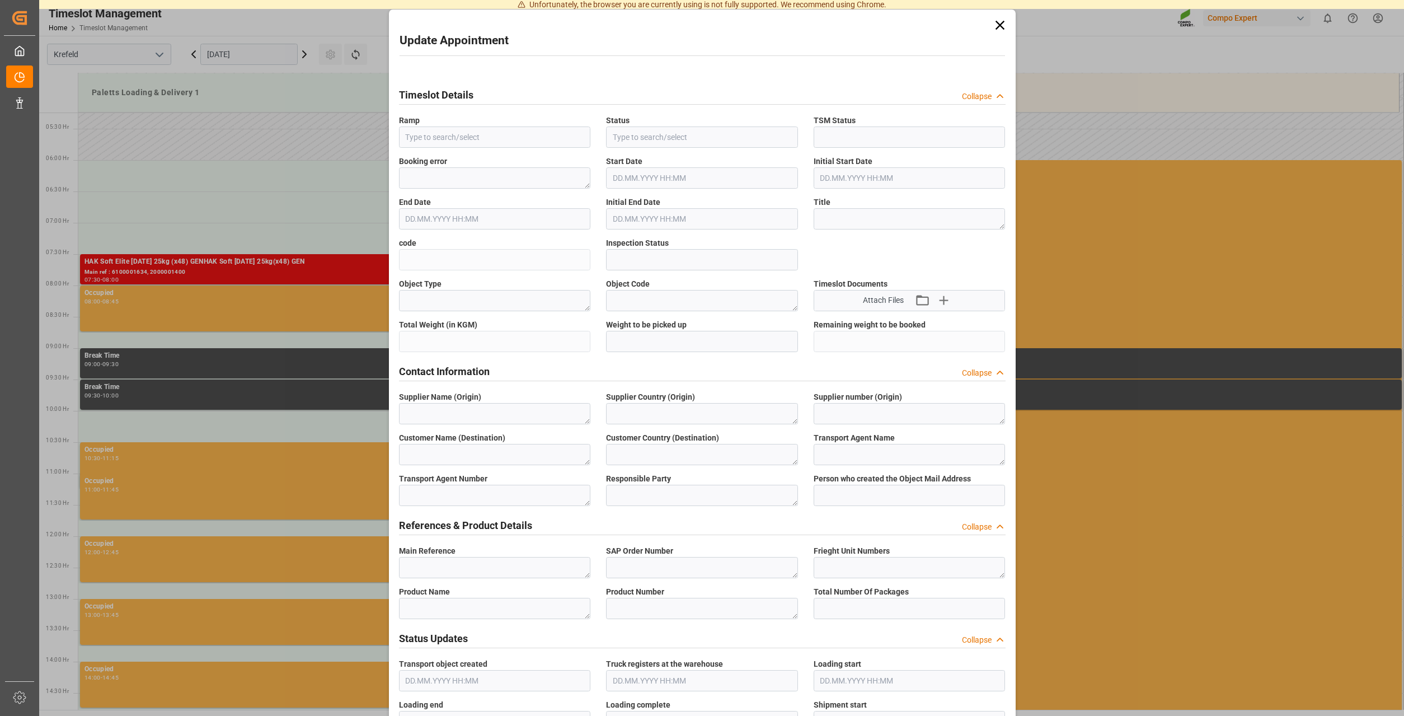
type input "Paletts Loading & Delivery 1"
type input "Transport object created"
type input "Booked"
type input "61ce52142db1"
type input "Open"
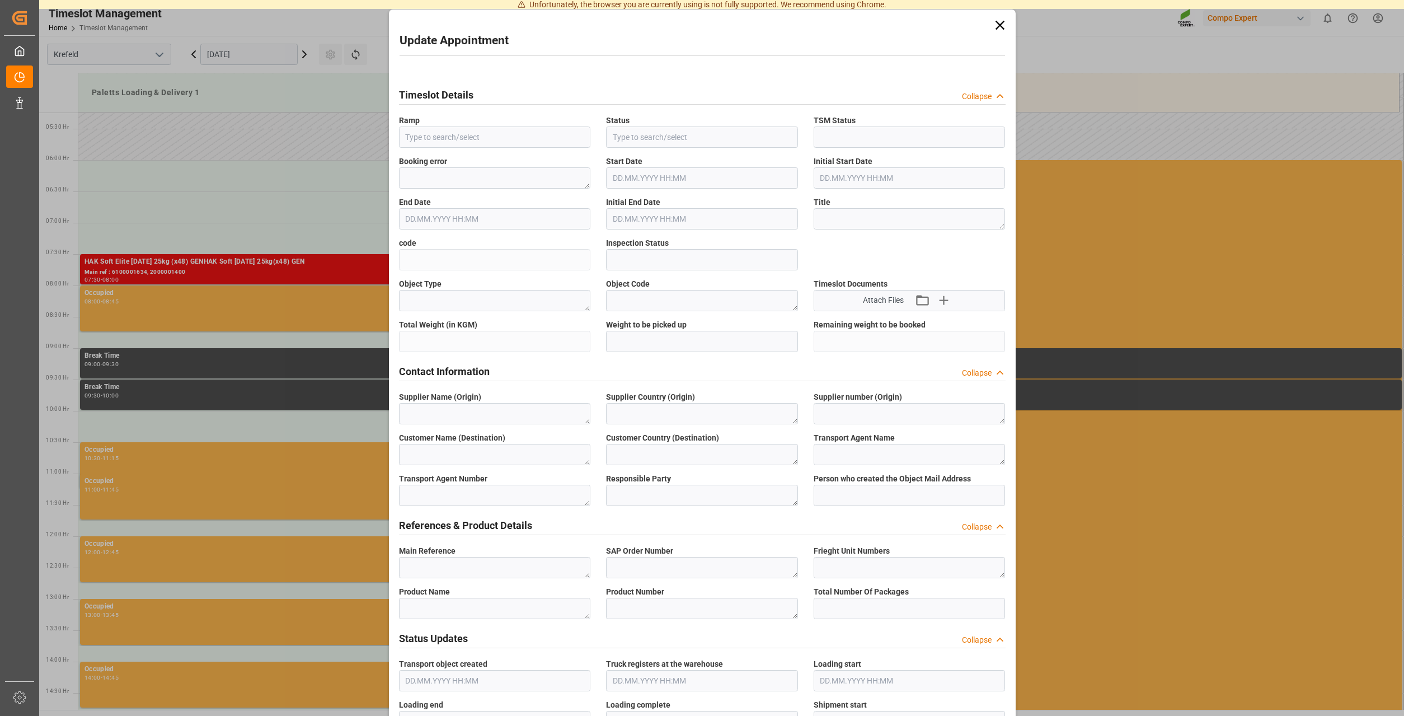
type textarea "Main-Run"
type input "15176"
type textarea "SP_EWM"
type textarea "team agrar GmbH"
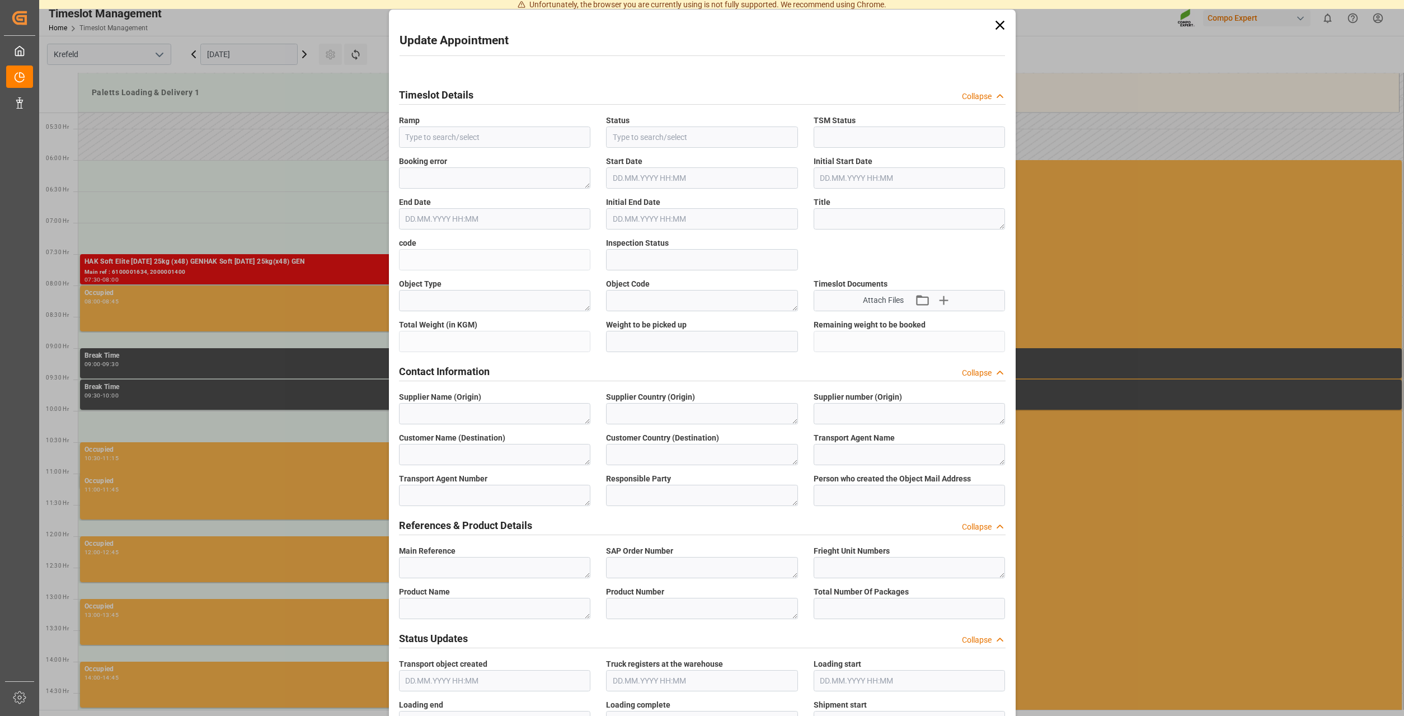
type textarea "DE"
type textarea "EV Cargo GmbH"
type textarea "6607625"
type textarea "Logistics Service Provider"
type input "Thorsten.Meier@compo-expert.com"
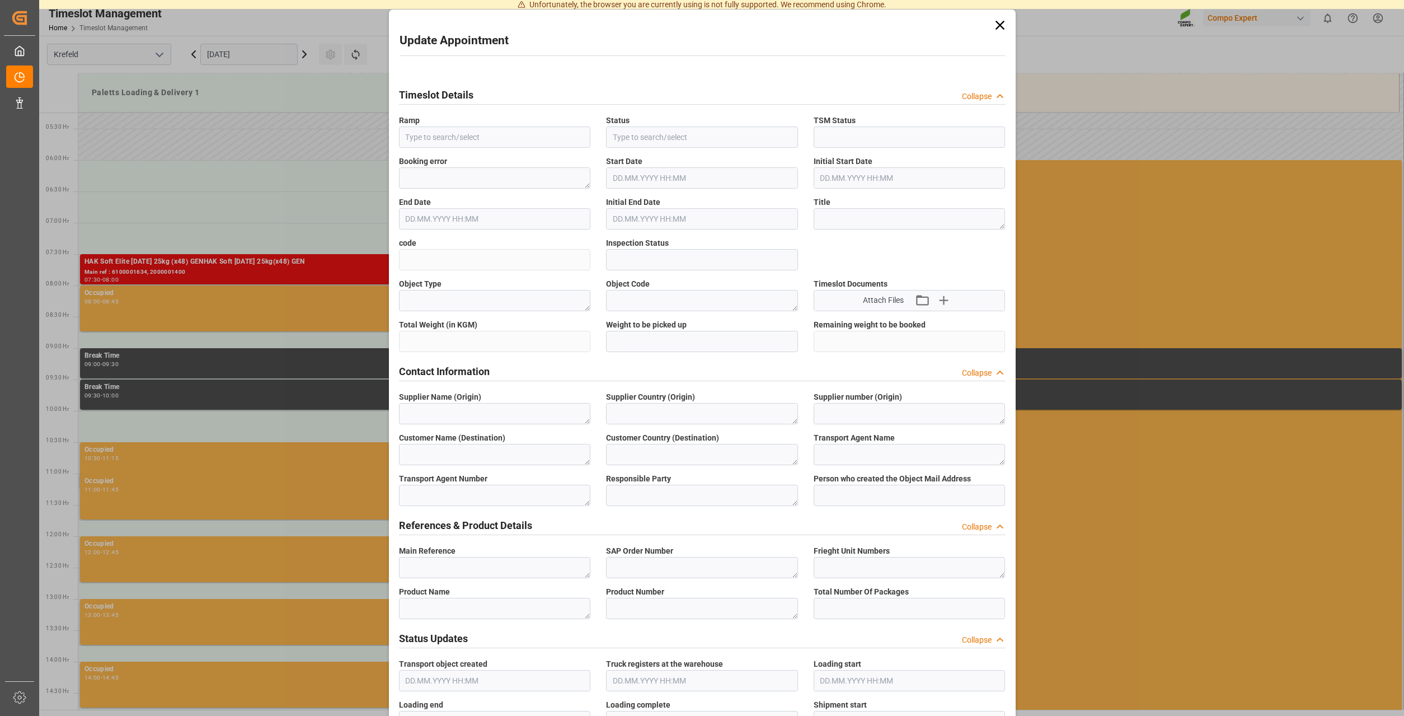
type textarea "6100001633"
type textarea "2000001401"
type textarea "4100004823;4100004822;4100004821;4100004820"
type textarea "NTC 18 fl 1000L IBC *PDBFL Aktiv 3-27-18 SL 200L (x4) DEBFL Aktiv 3-27-18 SL 10…"
type textarea "2504902000137920251227127020004339502004"
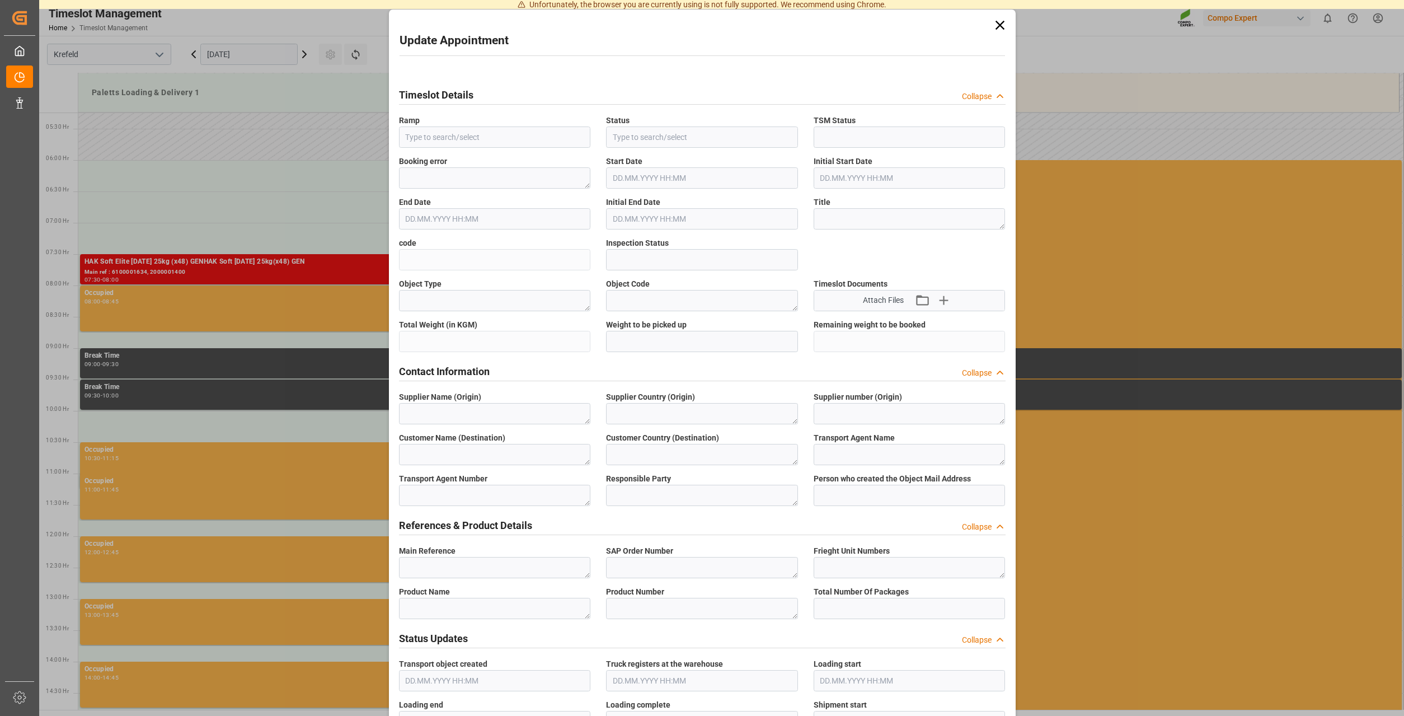
type input "0"
type textarea "Z100"
type textarea "3200"
type input "6100001633"
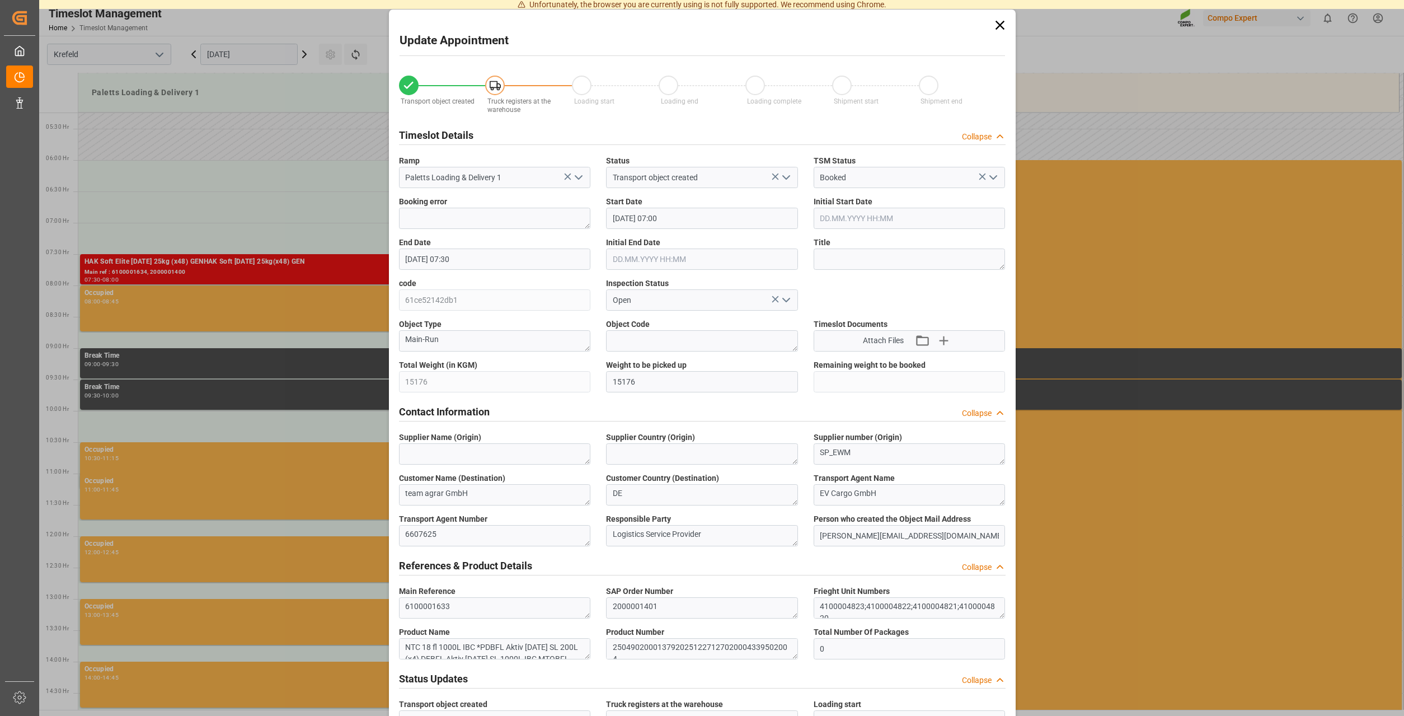
type input "05.09.2025 07:00"
type input "05.09.2025 07:30"
type input "02.09.2025 14:56"
type input "04.09.2025 08:23"
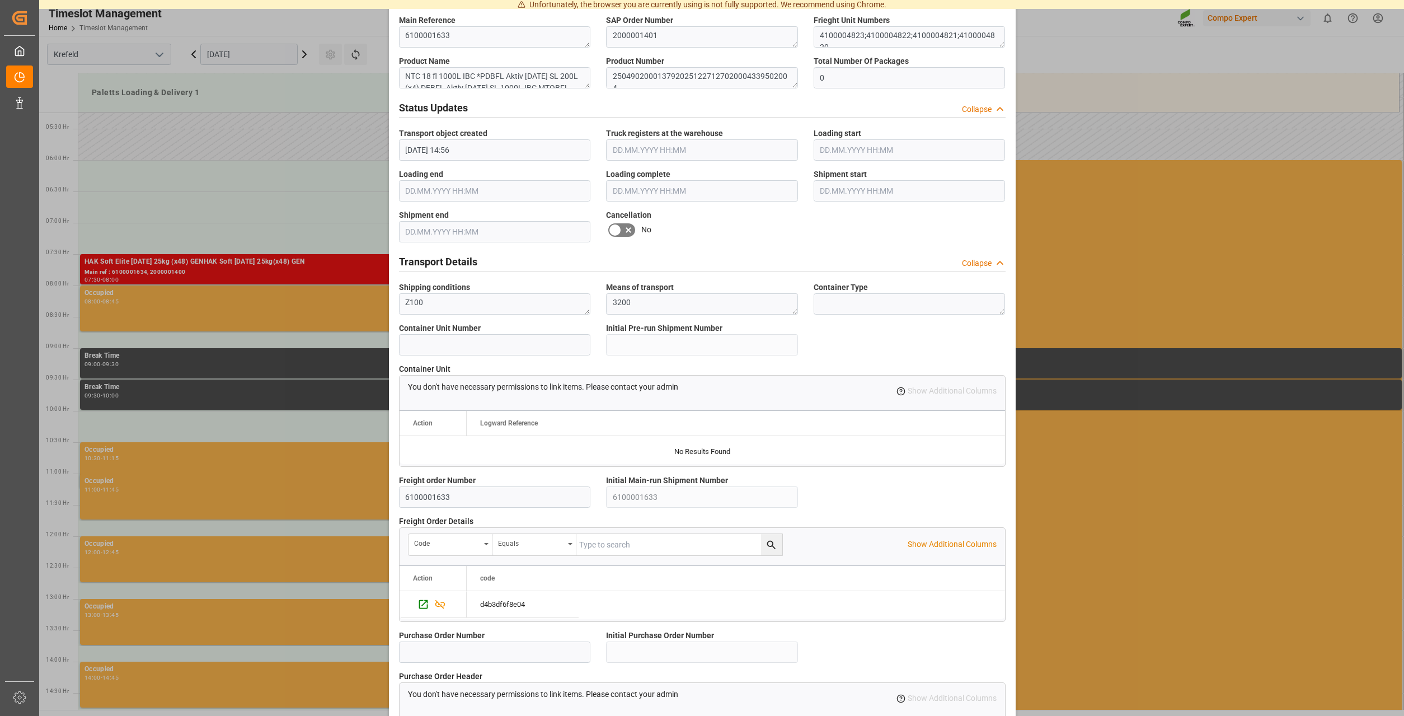
scroll to position [758, 0]
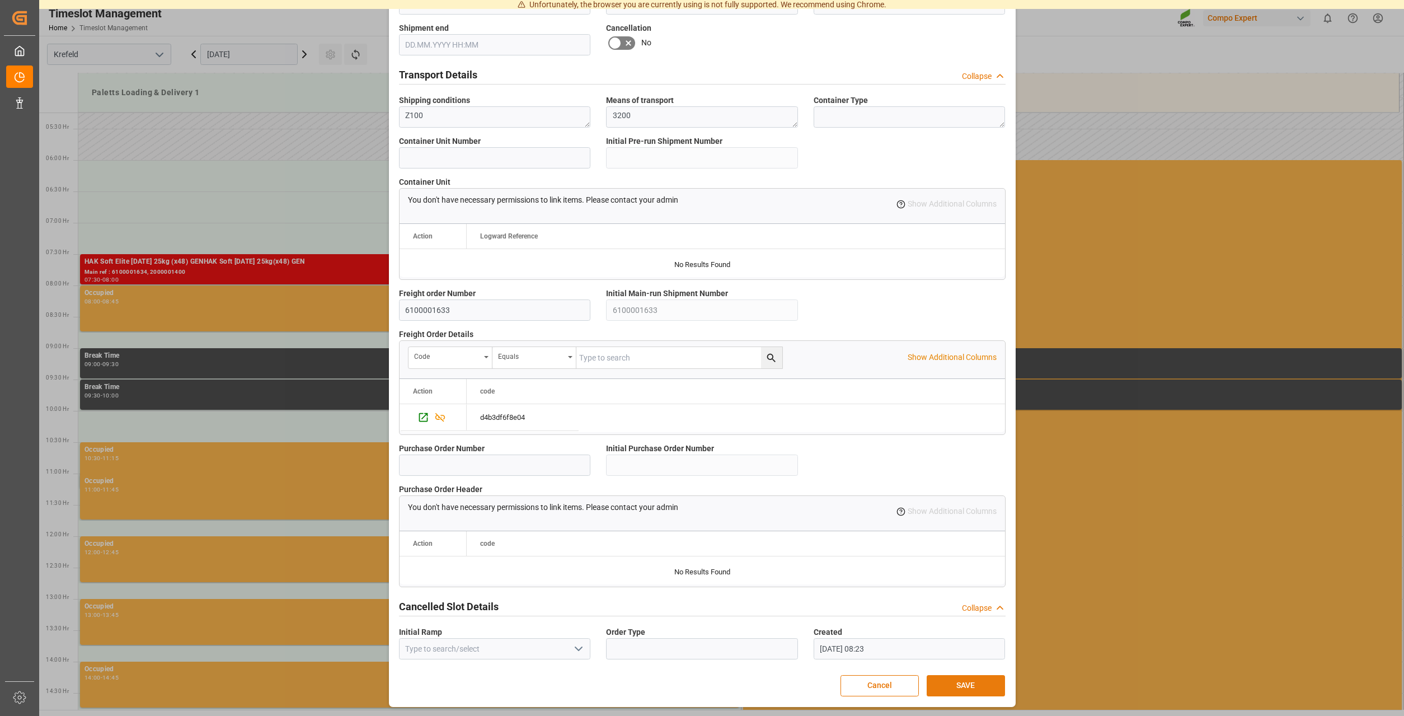
click at [962, 679] on button "SAVE" at bounding box center [966, 685] width 78 height 21
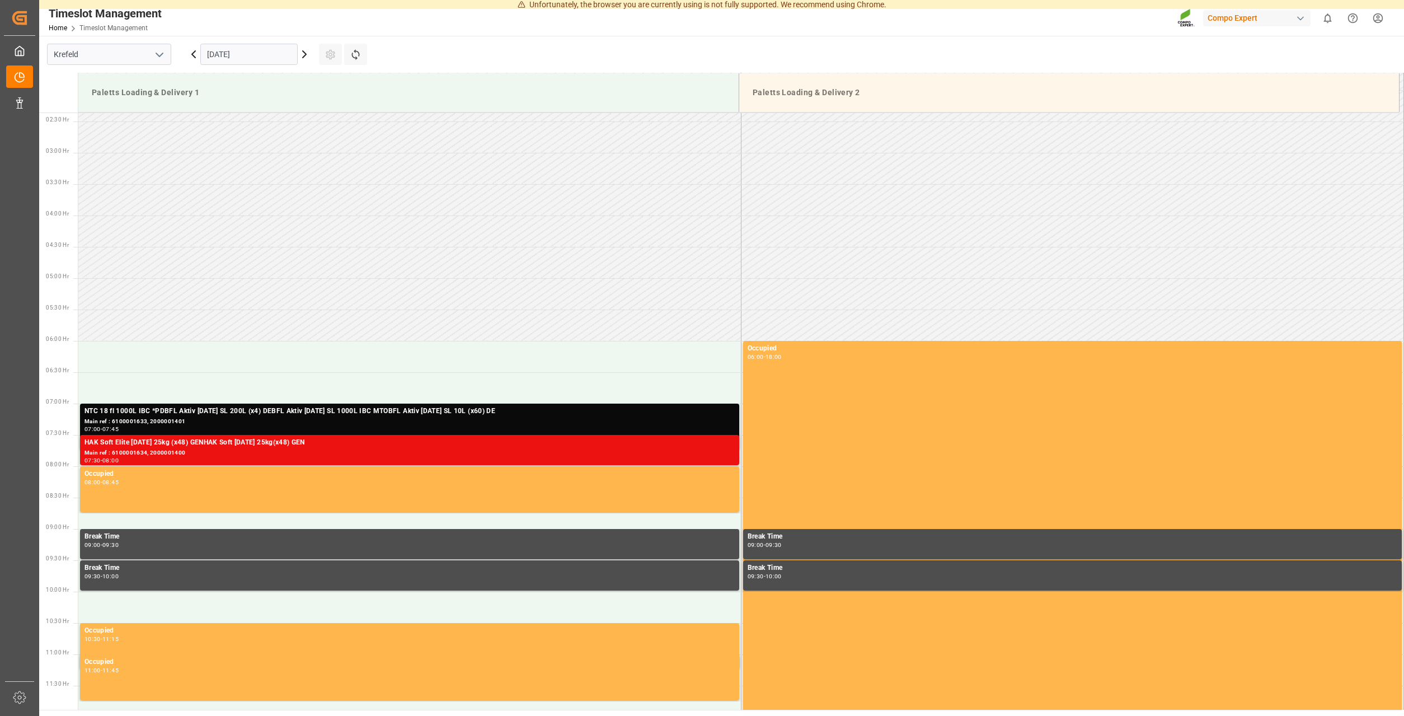
scroll to position [109, 0]
